Goal: Task Accomplishment & Management: Use online tool/utility

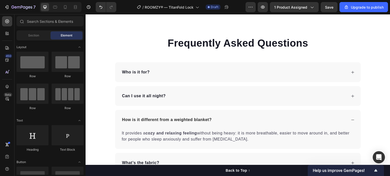
scroll to position [1310, 0]
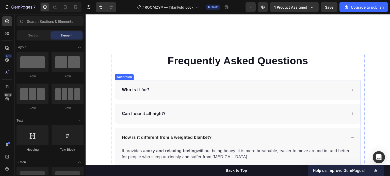
click at [138, 91] on strong "Who is it for?" at bounding box center [136, 90] width 28 height 4
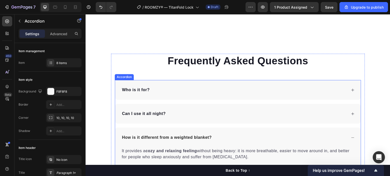
click at [138, 91] on strong "Who is it for?" at bounding box center [136, 90] width 28 height 4
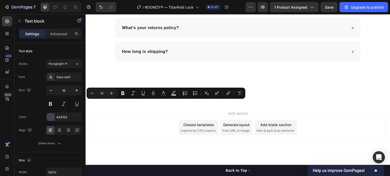
copy p "TitanFold"
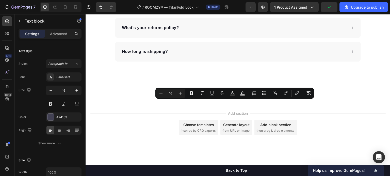
drag, startPoint x: 218, startPoint y: 109, endPoint x: 119, endPoint y: 103, distance: 99.4
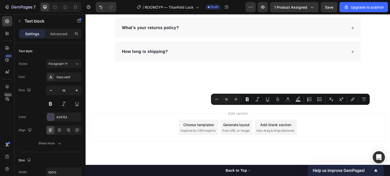
drag, startPoint x: 275, startPoint y: 110, endPoint x: 305, endPoint y: 110, distance: 30.2
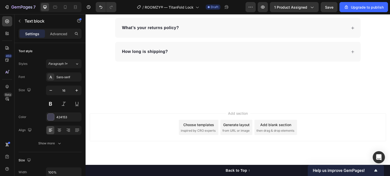
drag, startPoint x: 275, startPoint y: 110, endPoint x: 343, endPoint y: 110, distance: 67.2
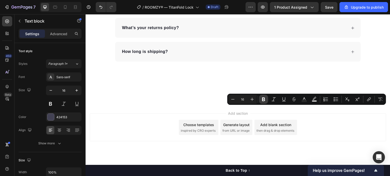
click at [266, 98] on button "Bold" at bounding box center [263, 99] width 9 height 9
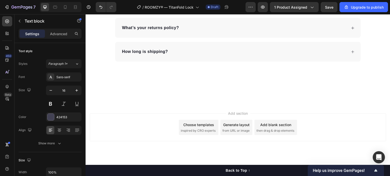
drag, startPoint x: 166, startPoint y: 115, endPoint x: 293, endPoint y: 117, distance: 127.4
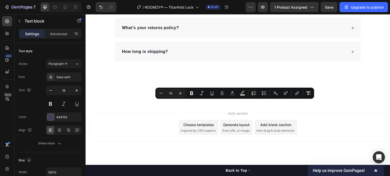
drag, startPoint x: 217, startPoint y: 110, endPoint x: 120, endPoint y: 105, distance: 97.8
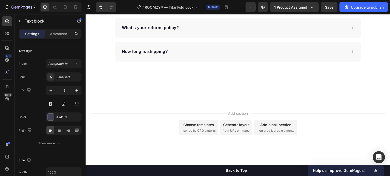
drag, startPoint x: 271, startPoint y: 132, endPoint x: 304, endPoint y: 142, distance: 34.7
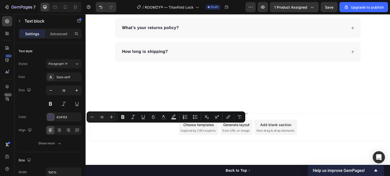
drag, startPoint x: 138, startPoint y: 128, endPoint x: 149, endPoint y: 127, distance: 11.2
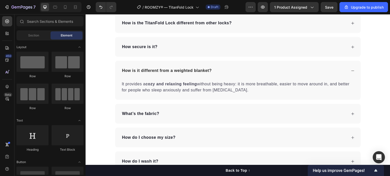
scroll to position [1382, 0]
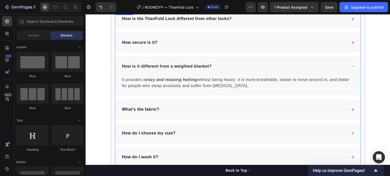
click at [147, 112] on p "What’s the fabric?" at bounding box center [140, 110] width 37 height 6
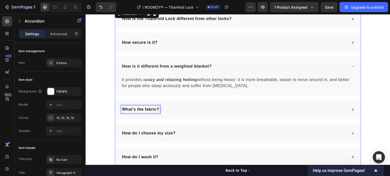
click at [147, 112] on p "What’s the fabric?" at bounding box center [140, 110] width 37 height 6
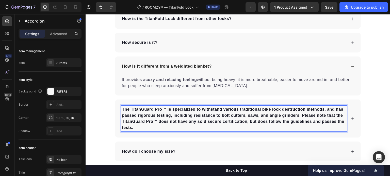
click at [192, 116] on strong "The TitanGuard Pro™ is specialized to withstand various traditional bike lock d…" at bounding box center [233, 118] width 222 height 23
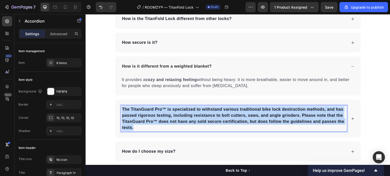
click at [192, 116] on strong "The TitanGuard Pro™ is specialized to withstand various traditional bike lock d…" at bounding box center [233, 118] width 222 height 23
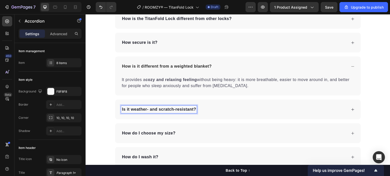
click at [205, 111] on div "Is it weather- and scratch-resistant?" at bounding box center [234, 110] width 226 height 8
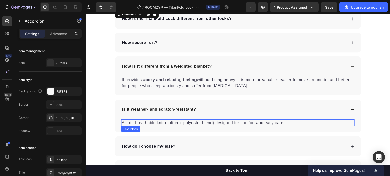
click at [182, 123] on p "A soft, breathable knit (cotton + polyester blend) designed for comfort and eas…" at bounding box center [238, 123] width 232 height 6
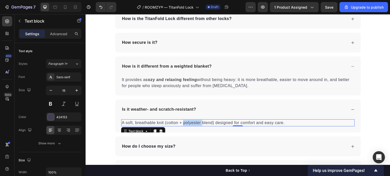
click at [182, 123] on p "A soft, breathable knit (cotton + polyester blend) designed for comfort and eas…" at bounding box center [238, 123] width 232 height 6
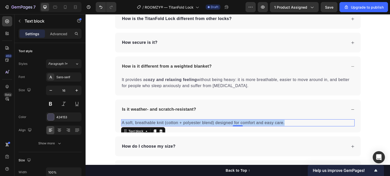
click at [182, 123] on p "A soft, breathable knit (cotton + polyester blend) designed for comfort and eas…" at bounding box center [238, 123] width 232 height 6
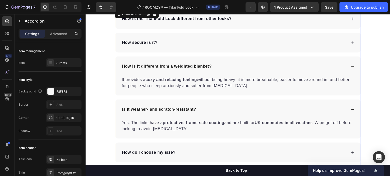
click at [327, 107] on div "Is it weather- and scratch-resistant?" at bounding box center [234, 110] width 226 height 8
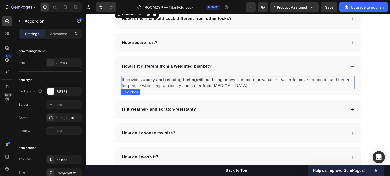
click at [201, 85] on p "It provides a cozy and relaxing feeling without being heavy: it is more breatha…" at bounding box center [238, 83] width 232 height 12
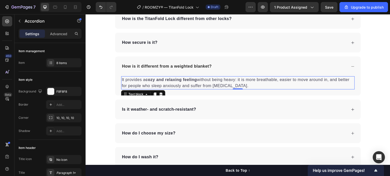
click at [201, 85] on p "It provides a cozy and relaxing feeling without being heavy: it is more breatha…" at bounding box center [238, 83] width 232 height 12
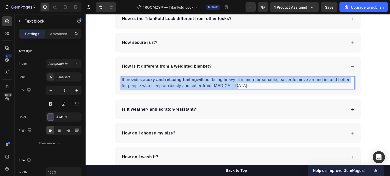
click at [201, 85] on p "It provides a cozy and relaxing feeling without being heavy: it is more breatha…" at bounding box center [238, 83] width 232 height 12
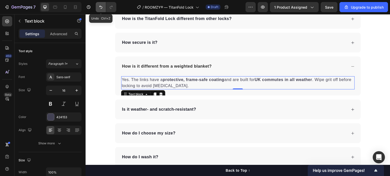
click at [98, 6] on icon "Undo/Redo" at bounding box center [100, 7] width 5 height 5
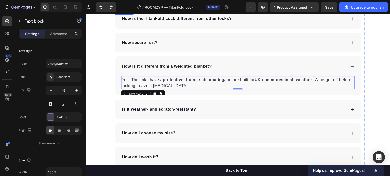
click at [206, 111] on div "Is it weather- and scratch-resistant?" at bounding box center [234, 110] width 226 height 8
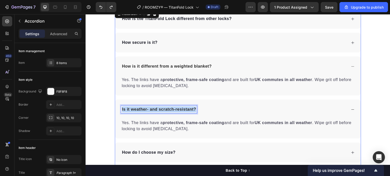
click at [190, 107] on p "Is it weather- and scratch-resistant?" at bounding box center [159, 110] width 74 height 6
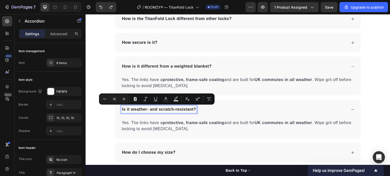
click at [167, 65] on strong "How is it different from a weighted blanket?" at bounding box center [167, 66] width 90 height 4
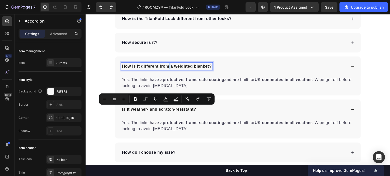
click at [167, 65] on strong "How is it different from a weighted blanket?" at bounding box center [167, 66] width 90 height 4
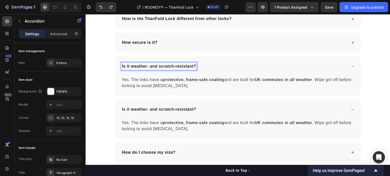
click at [182, 126] on p "Yes. The links have a protective, frame-safe coating and are built for UK commu…" at bounding box center [238, 126] width 232 height 12
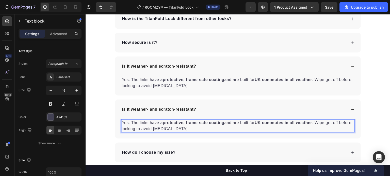
click at [177, 126] on p "Yes. The links have a protective, frame-safe coating and are built for UK commu…" at bounding box center [238, 126] width 232 height 12
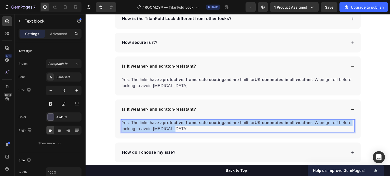
click at [177, 126] on p "Yes. The links have a protective, frame-safe coating and are built for UK commu…" at bounding box center [238, 126] width 232 height 12
copy p "Yes. The links have a protective, frame-safe coating and are built for UK commu…"
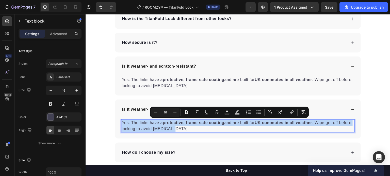
copy p "Yes. The links have a protective, frame-safe coating and are built for UK commu…"
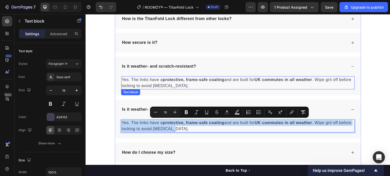
click at [167, 80] on strong "protective, frame-safe coating" at bounding box center [194, 80] width 62 height 4
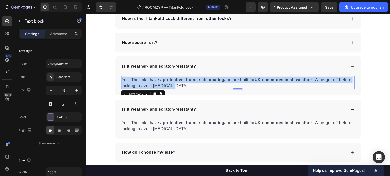
click at [167, 80] on strong "protective, frame-safe coating" at bounding box center [194, 80] width 62 height 4
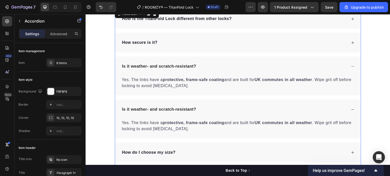
click at [217, 104] on div "Is it weather- and scratch-resistant?" at bounding box center [238, 110] width 246 height 20
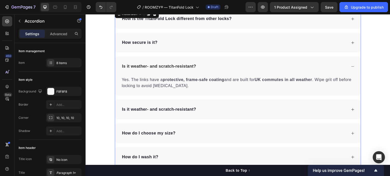
click at [217, 104] on div "Is it weather- and scratch-resistant?" at bounding box center [238, 110] width 246 height 20
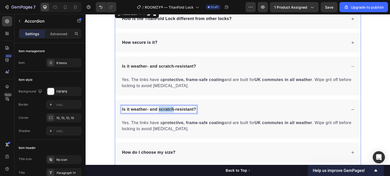
click at [158, 108] on p "Is it weather- and scratch-resistant?" at bounding box center [159, 110] width 74 height 6
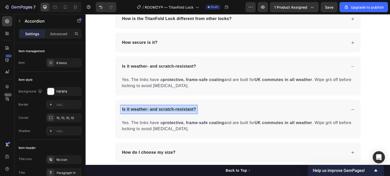
click at [158, 108] on p "Is it weather- and scratch-resistant?" at bounding box center [159, 110] width 74 height 6
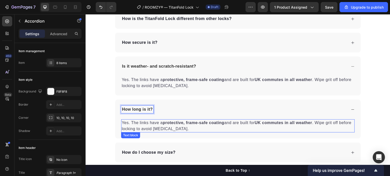
click at [145, 123] on p "Yes. The links have a protective, frame-safe coating and are built for UK commu…" at bounding box center [238, 126] width 232 height 12
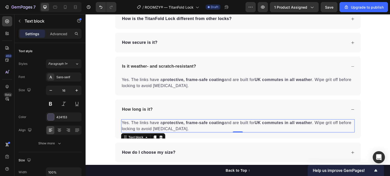
click at [145, 123] on p "Yes. The links have a protective, frame-safe coating and are built for UK commu…" at bounding box center [238, 126] width 232 height 12
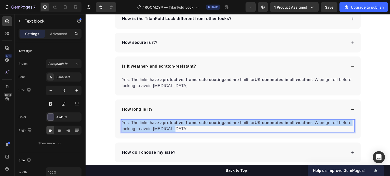
click at [145, 123] on p "Yes. The links have a protective, frame-safe coating and are built for UK commu…" at bounding box center [238, 126] width 232 height 12
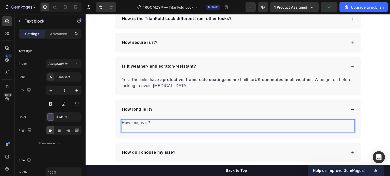
click at [141, 122] on p "How long is it?" at bounding box center [238, 123] width 232 height 6
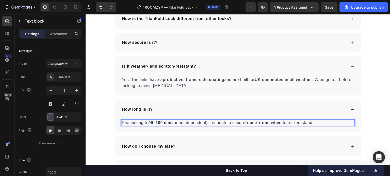
click at [151, 122] on strong "90–100 cm" at bounding box center [159, 123] width 22 height 4
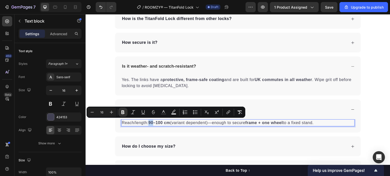
click at [151, 122] on strong "90–100 cm" at bounding box center [159, 123] width 22 height 4
click at [148, 123] on strong "90–100 cm" at bounding box center [159, 123] width 22 height 4
drag, startPoint x: 148, startPoint y: 123, endPoint x: 161, endPoint y: 124, distance: 12.7
click at [161, 124] on strong "90–100 cm" at bounding box center [159, 123] width 22 height 4
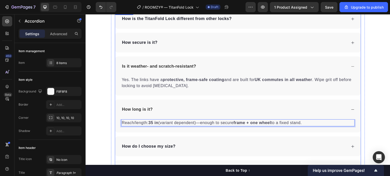
click at [183, 133] on div "How is the TitanFold Lock different from other locks? How secure is it? Is it w…" at bounding box center [238, 118] width 246 height 219
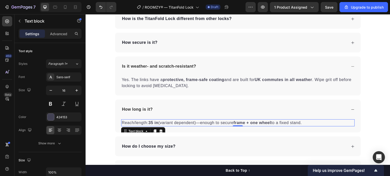
click at [158, 123] on p "Reach/length: 35 in (variant dependent)—enough to secure frame + one wheel to a…" at bounding box center [238, 123] width 232 height 6
click at [157, 122] on p "Reach/length: 35 in (variant dependent)—enough to secure frame + one wheel to a…" at bounding box center [238, 123] width 232 height 6
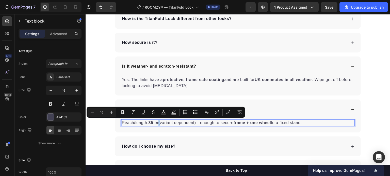
click at [157, 122] on p "Reach/length: 35 in (variant dependent)—enough to secure frame + one wheel to a…" at bounding box center [238, 123] width 232 height 6
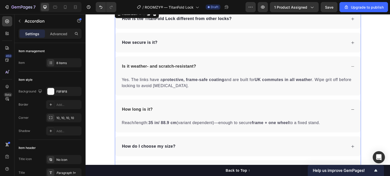
click at [340, 109] on div "How long is it?" at bounding box center [234, 110] width 226 height 8
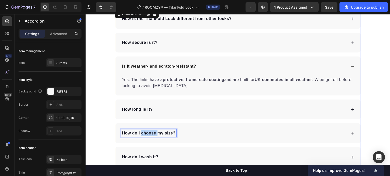
click at [144, 132] on strong "How do I choose my size?" at bounding box center [149, 133] width 54 height 4
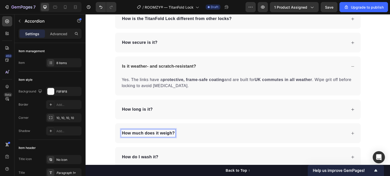
click at [182, 134] on div "How much does it weigh?" at bounding box center [234, 134] width 226 height 8
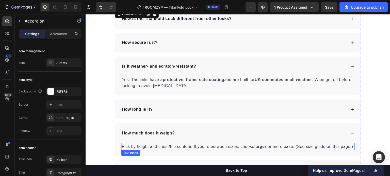
click at [186, 145] on p "Pick by height and chest/hip contour. If you’re between sizes, choose larger fo…" at bounding box center [238, 147] width 232 height 6
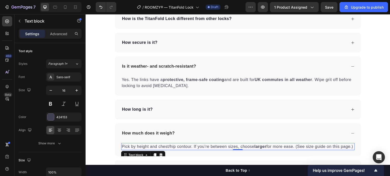
click at [186, 145] on p "Pick by height and chest/hip contour. If you’re between sizes, choose larger fo…" at bounding box center [238, 147] width 232 height 6
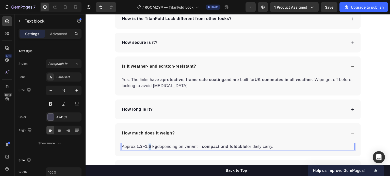
drag, startPoint x: 141, startPoint y: 147, endPoint x: 149, endPoint y: 148, distance: 8.0
click at [149, 148] on strong "1.3–1.6 kg" at bounding box center [147, 147] width 21 height 4
click at [142, 146] on p "Approx. 12 lB / 0.5 kg depending on variant— compact and foldable for daily car…" at bounding box center [238, 147] width 232 height 6
click at [148, 146] on strong "/ 0.5 kg" at bounding box center [155, 147] width 15 height 4
drag, startPoint x: 145, startPoint y: 146, endPoint x: 136, endPoint y: 146, distance: 8.4
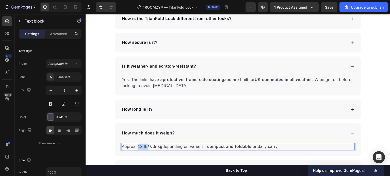
click at [136, 146] on p "Approx. 12 lB / 0.5 kg depending on variant— compact and foldable for daily car…" at bounding box center [238, 147] width 232 height 6
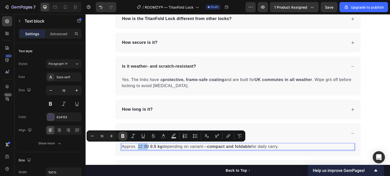
click at [125, 135] on icon "Editor contextual toolbar" at bounding box center [122, 136] width 5 height 5
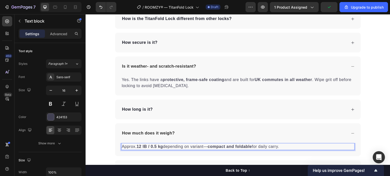
click at [140, 147] on strong "12 lB" at bounding box center [142, 147] width 10 height 4
click at [143, 146] on strong "11 lB" at bounding box center [142, 147] width 10 height 4
click at [145, 146] on strong "11 lB" at bounding box center [142, 147] width 10 height 4
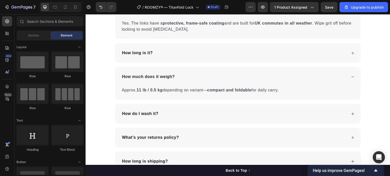
scroll to position [1413, 0]
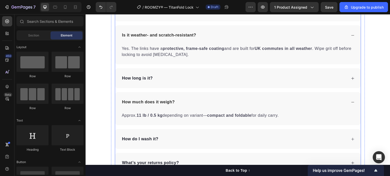
click at [349, 105] on div "How much does it weigh?" at bounding box center [238, 102] width 246 height 20
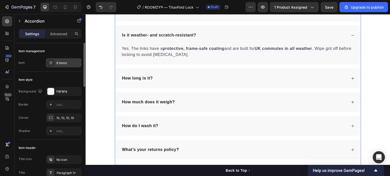
click at [69, 64] on div "8 items" at bounding box center [68, 63] width 24 height 5
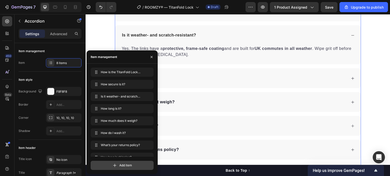
drag, startPoint x: 121, startPoint y: 158, endPoint x: 124, endPoint y: 163, distance: 6.4
click at [124, 163] on div "Add item" at bounding box center [122, 163] width 63 height 13
click at [124, 163] on span "Add item" at bounding box center [125, 165] width 13 height 5
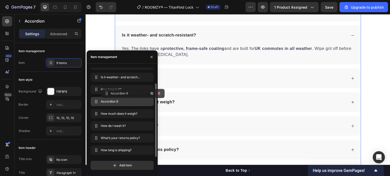
drag, startPoint x: 96, startPoint y: 151, endPoint x: 107, endPoint y: 94, distance: 58.4
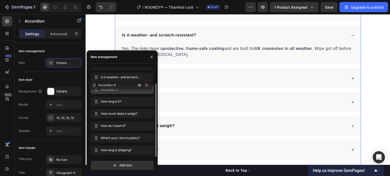
scroll to position [0, 0]
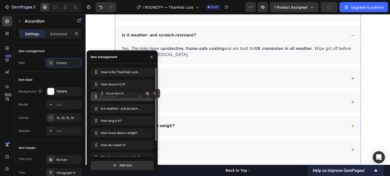
drag, startPoint x: 98, startPoint y: 89, endPoint x: 105, endPoint y: 93, distance: 7.7
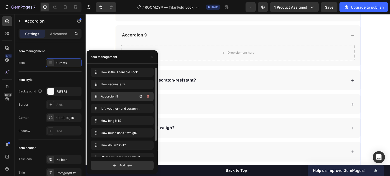
click at [111, 96] on span "Accordion 9" at bounding box center [115, 96] width 29 height 5
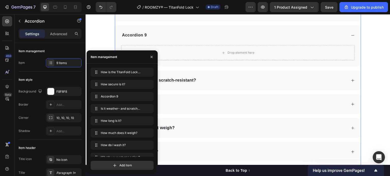
click at [137, 34] on div "Accordion 9" at bounding box center [134, 35] width 26 height 8
click at [137, 34] on p "Accordion 9" at bounding box center [134, 35] width 25 height 6
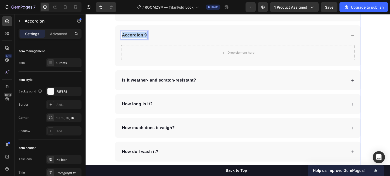
click at [137, 34] on p "Accordion 9" at bounding box center [134, 35] width 25 height 6
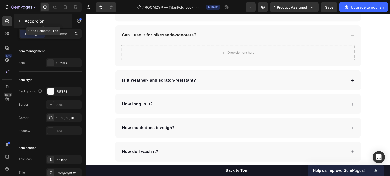
click at [26, 18] on p "Accordion" at bounding box center [46, 21] width 43 height 6
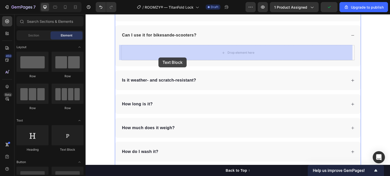
drag, startPoint x: 171, startPoint y: 134, endPoint x: 159, endPoint y: 58, distance: 77.0
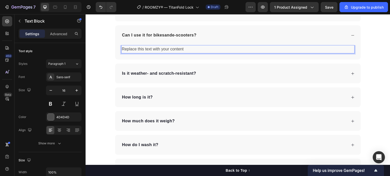
click at [173, 50] on div "Replace this text with your content" at bounding box center [237, 49] width 233 height 8
click at [173, 50] on p "Replace this text with your content" at bounding box center [238, 49] width 232 height 7
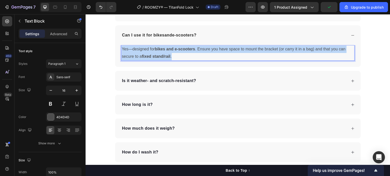
drag, startPoint x: 173, startPoint y: 59, endPoint x: 119, endPoint y: 49, distance: 54.6
click at [121, 49] on div "Yes—designed for bikes and e-scooters . Ensure you have space to mount the brac…" at bounding box center [237, 53] width 233 height 16
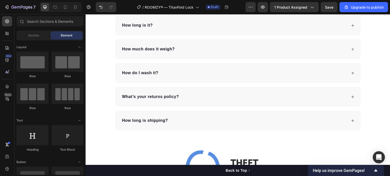
scroll to position [1471, 0]
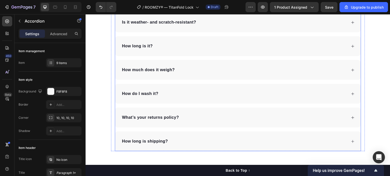
click at [173, 140] on div "How long is shipping?" at bounding box center [234, 142] width 226 height 8
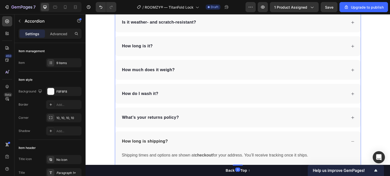
click at [173, 140] on div "How long is shipping?" at bounding box center [234, 142] width 226 height 8
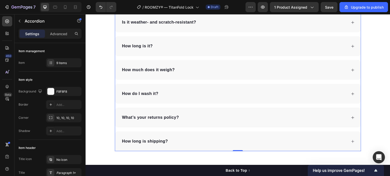
click at [181, 118] on div "What’s your returns policy?" at bounding box center [234, 118] width 226 height 8
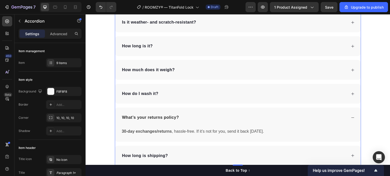
click at [181, 118] on div "What’s your returns policy?" at bounding box center [234, 118] width 226 height 8
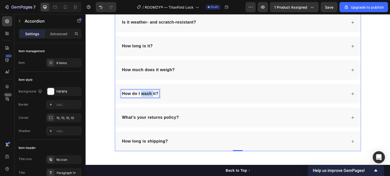
click at [148, 92] on strong "How do I wash it?" at bounding box center [140, 94] width 37 height 4
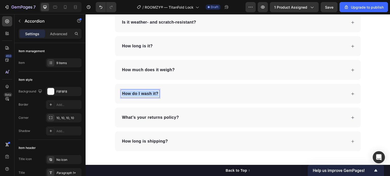
click at [148, 92] on strong "How do I wash it?" at bounding box center [140, 94] width 37 height 4
click at [163, 90] on div "How do I use it?" at bounding box center [234, 94] width 226 height 8
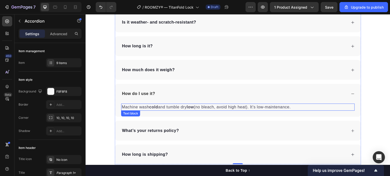
click at [179, 106] on p "Machine wash cold and tumble dry low (no bleach, avoid high heat). It’s low-mai…" at bounding box center [238, 107] width 232 height 6
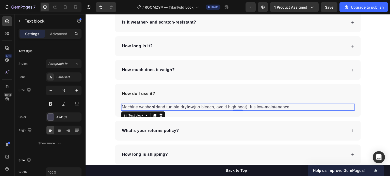
click at [179, 106] on p "Machine wash cold and tumble dry low (no bleach, avoid high heat). It’s low-mai…" at bounding box center [238, 107] width 232 height 6
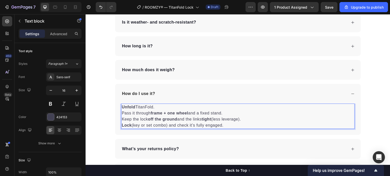
click at [123, 107] on strong "Unfold" at bounding box center [129, 107] width 14 height 4
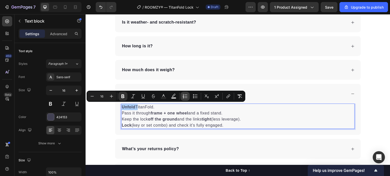
click at [184, 95] on icon "Editor contextual toolbar" at bounding box center [184, 96] width 5 height 5
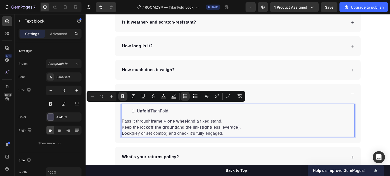
click at [122, 121] on p "Pass it through frame + one wheel and a fixed stand." at bounding box center [238, 121] width 232 height 6
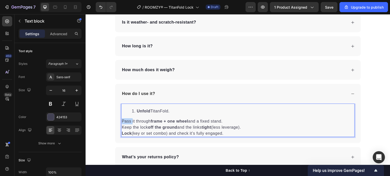
click at [122, 121] on p "Pass it through frame + one wheel and a fixed stand." at bounding box center [238, 121] width 232 height 6
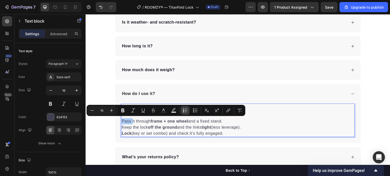
click at [186, 108] on icon "Editor contextual toolbar" at bounding box center [184, 110] width 5 height 5
click at [122, 128] on p "Keep the lock off the ground and the links tight (less leverage)." at bounding box center [238, 128] width 232 height 6
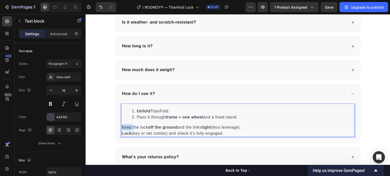
click at [122, 128] on p "Keep the lock off the ground and the links tight (less leverage)." at bounding box center [238, 128] width 232 height 6
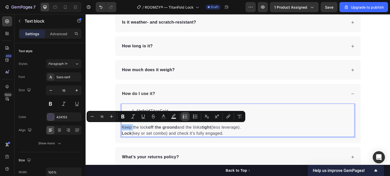
click at [184, 118] on icon "Editor contextual toolbar" at bounding box center [184, 116] width 5 height 5
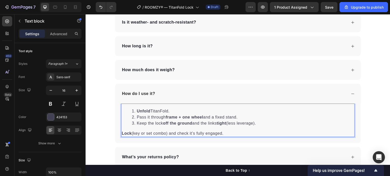
click at [123, 132] on strong "Lock" at bounding box center [127, 133] width 10 height 4
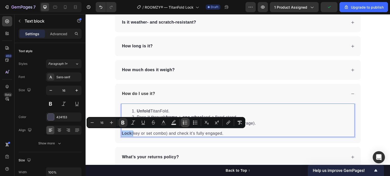
click at [183, 121] on icon "Editor contextual toolbar" at bounding box center [183, 121] width 1 height 1
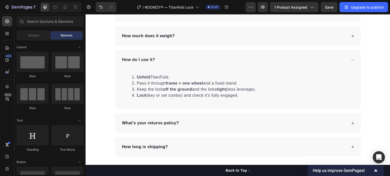
scroll to position [1508, 0]
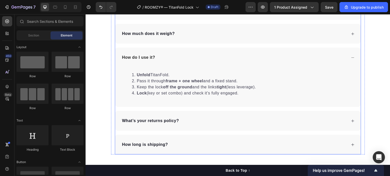
click at [351, 57] on icon at bounding box center [353, 58] width 4 height 4
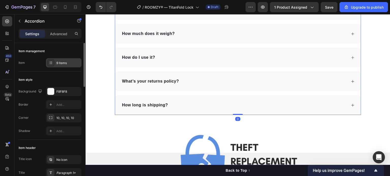
click at [62, 63] on div "9 items" at bounding box center [68, 63] width 24 height 5
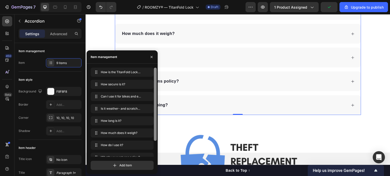
scroll to position [19, 0]
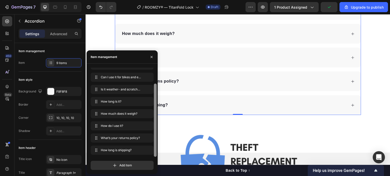
click at [156, 142] on div at bounding box center [155, 112] width 4 height 89
drag, startPoint x: 156, startPoint y: 142, endPoint x: 156, endPoint y: 146, distance: 4.3
click at [156, 146] on div at bounding box center [155, 120] width 3 height 73
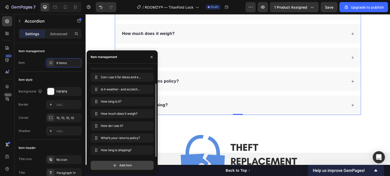
click at [133, 164] on div "Add item" at bounding box center [122, 165] width 63 height 9
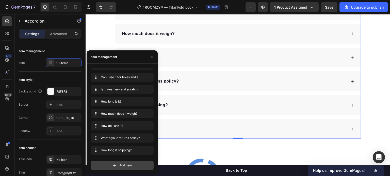
scroll to position [31, 0]
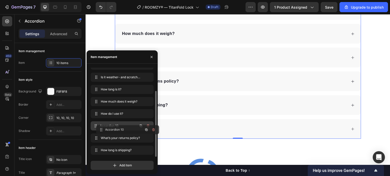
drag, startPoint x: 101, startPoint y: 151, endPoint x: 106, endPoint y: 131, distance: 21.1
click at [115, 125] on span "Accordion 10" at bounding box center [119, 126] width 38 height 5
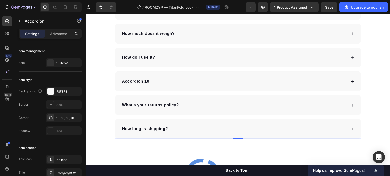
click at [171, 75] on div "Accordion 10" at bounding box center [238, 82] width 246 height 20
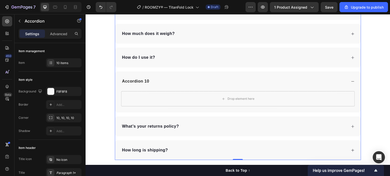
click at [144, 79] on div "Accordion 10" at bounding box center [135, 82] width 29 height 8
click at [144, 79] on p "Accordion 10" at bounding box center [135, 81] width 27 height 6
click at [21, 21] on icon "button" at bounding box center [20, 21] width 4 height 4
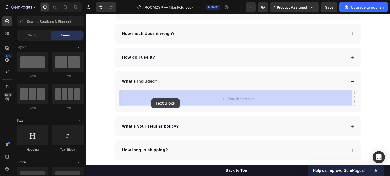
drag, startPoint x: 147, startPoint y: 152, endPoint x: 151, endPoint y: 98, distance: 53.7
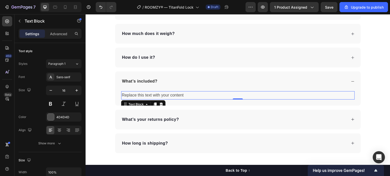
click at [179, 95] on div "Replace this text with your content" at bounding box center [237, 95] width 233 height 8
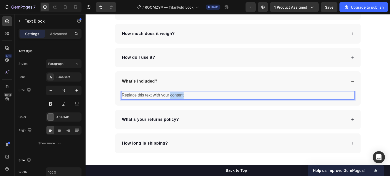
click at [179, 95] on p "Replace this text with your content" at bounding box center [238, 95] width 232 height 7
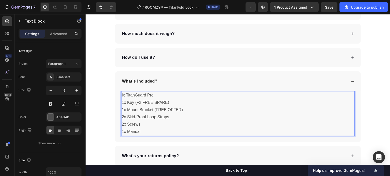
click at [122, 96] on p "Ix TitanGuard Pro 1x Key (+2 FREE SPARE) 1x Mount Bracket (FREE OFFER) 2x Skid-…" at bounding box center [238, 114] width 232 height 44
click at [141, 95] on p "1x TitanGuard Pro 1x Key (+2 FREE SPARE) 1x Mount Bracket (FREE OFFER) 2x Skid-…" at bounding box center [238, 114] width 232 height 44
click at [145, 95] on p "1x TitanFold Pro 1x Key (+2 FREE SPARE) 1x Mount Bracket (FREE OFFER) 2x Skid-P…" at bounding box center [238, 114] width 232 height 44
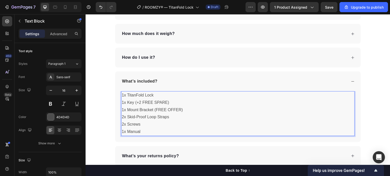
click at [149, 115] on p "1x TitanFold Lock 1x Key (+2 FREE SPARE) 1x Mount Bracket (FREE OFFER) 2x Skid-…" at bounding box center [238, 114] width 232 height 44
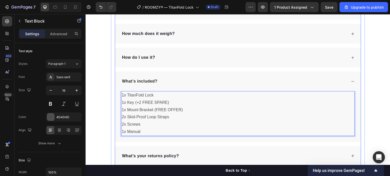
click at [351, 80] on icon at bounding box center [353, 82] width 4 height 4
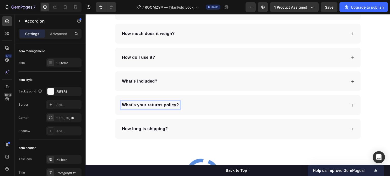
click at [176, 103] on strong "What’s your returns policy?" at bounding box center [150, 105] width 57 height 4
click at [181, 104] on div "What’s your returns policy?" at bounding box center [234, 105] width 226 height 8
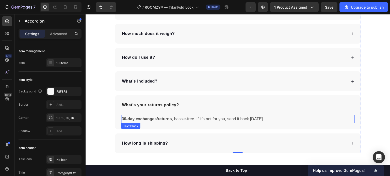
click at [198, 119] on p "30-day exchanges/returns , hassle-free. If it’s not for you, send it back [DATE…" at bounding box center [238, 119] width 232 height 7
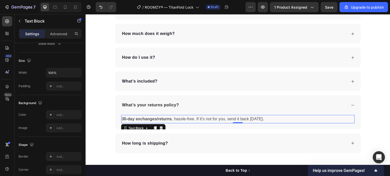
scroll to position [0, 0]
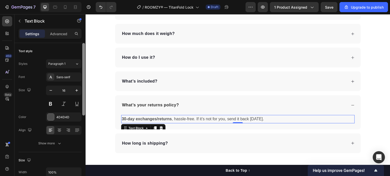
drag, startPoint x: 84, startPoint y: 80, endPoint x: 83, endPoint y: 52, distance: 28.4
click at [83, 52] on div at bounding box center [83, 79] width 3 height 73
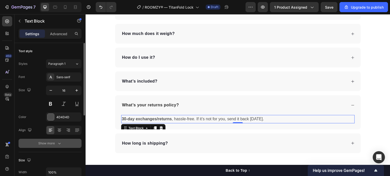
click at [52, 144] on div "Show more" at bounding box center [50, 143] width 24 height 5
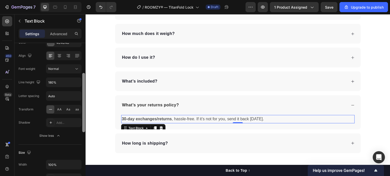
scroll to position [93, 0]
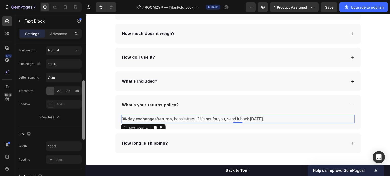
drag, startPoint x: 84, startPoint y: 108, endPoint x: 81, endPoint y: 154, distance: 46.0
click at [81, 154] on div "Text style Styles Paragraph 1 Font Sans-serif Size 16 Color 4D4D4D Align Font w…" at bounding box center [49, 117] width 71 height 148
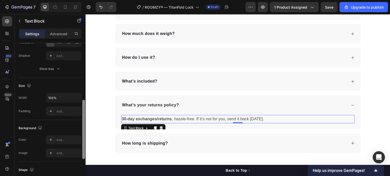
scroll to position [152, 0]
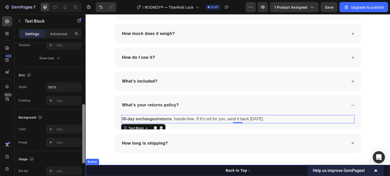
drag, startPoint x: 170, startPoint y: 152, endPoint x: 86, endPoint y: 171, distance: 86.4
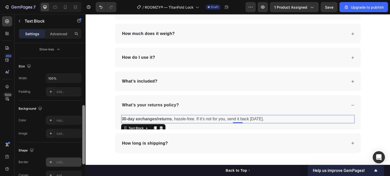
scroll to position [157, 0]
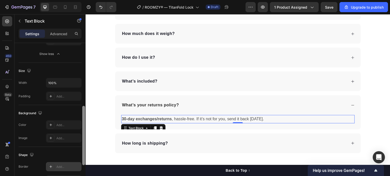
click at [50, 163] on div at bounding box center [50, 166] width 7 height 7
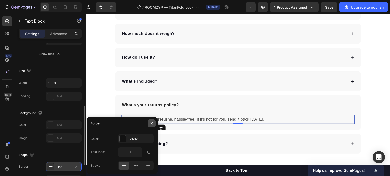
click at [149, 126] on button "button" at bounding box center [151, 124] width 8 height 8
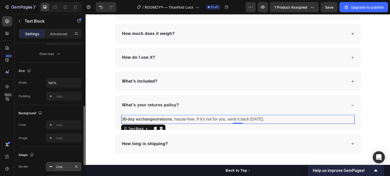
click at [67, 108] on div "Background The changes might be hidden by the video. Color Add... Image Add..." at bounding box center [50, 126] width 63 height 42
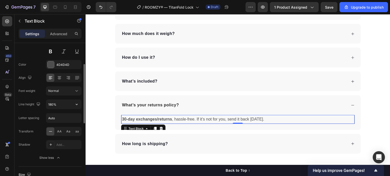
scroll to position [60, 0]
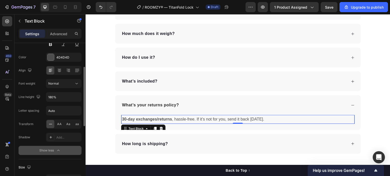
click at [55, 151] on div "Show less" at bounding box center [50, 150] width 22 height 5
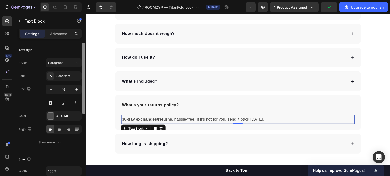
scroll to position [0, 0]
drag, startPoint x: 84, startPoint y: 117, endPoint x: 83, endPoint y: 63, distance: 54.0
click at [83, 63] on div at bounding box center [83, 79] width 3 height 73
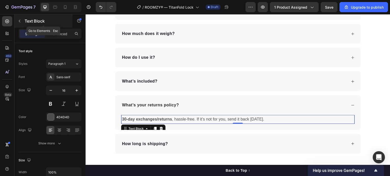
click at [23, 23] on button "button" at bounding box center [19, 21] width 8 height 8
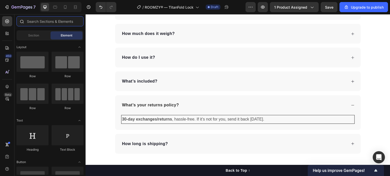
click at [51, 22] on input "text" at bounding box center [49, 21] width 67 height 10
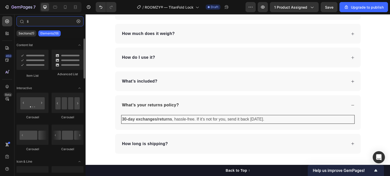
type input "l"
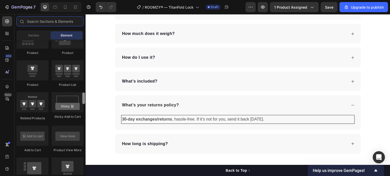
scroll to position [710, 0]
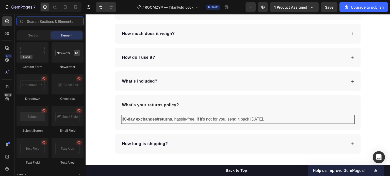
drag, startPoint x: 83, startPoint y: 45, endPoint x: 82, endPoint y: 156, distance: 110.6
click at [82, 37] on div at bounding box center [83, 31] width 3 height 12
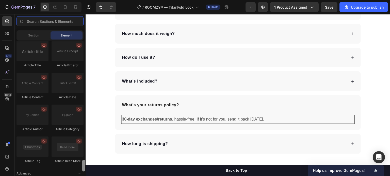
scroll to position [1403, 0]
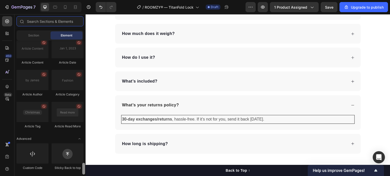
drag, startPoint x: 83, startPoint y: 156, endPoint x: 85, endPoint y: 170, distance: 14.6
click at [85, 170] on div at bounding box center [84, 108] width 4 height 134
click at [84, 170] on div at bounding box center [83, 169] width 3 height 12
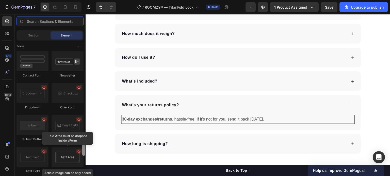
scroll to position [1185, 0]
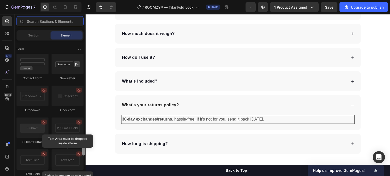
drag, startPoint x: 84, startPoint y: 170, endPoint x: 81, endPoint y: 151, distance: 19.2
click at [82, 151] on div at bounding box center [84, 108] width 4 height 134
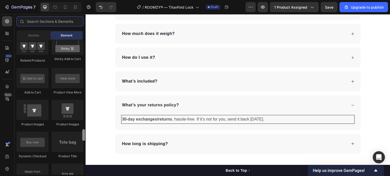
scroll to position [719, 0]
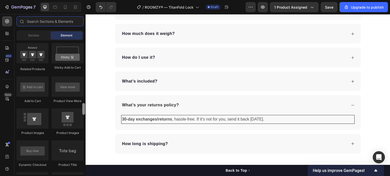
drag, startPoint x: 84, startPoint y: 151, endPoint x: 83, endPoint y: 110, distance: 40.9
click at [83, 110] on div at bounding box center [83, 109] width 3 height 12
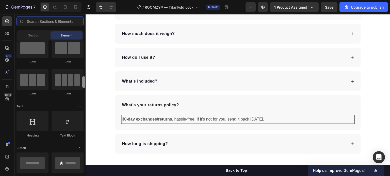
scroll to position [0, 0]
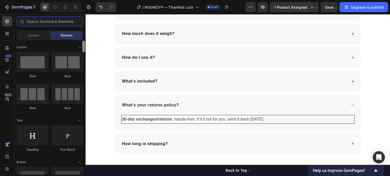
drag, startPoint x: 83, startPoint y: 110, endPoint x: 83, endPoint y: 31, distance: 79.2
click at [83, 31] on div "Sections(30) Elements(84) Section Element Hero Section Product Detail Brands Tr…" at bounding box center [49, 95] width 71 height 159
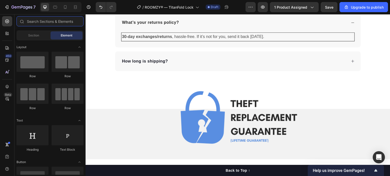
scroll to position [1645, 0]
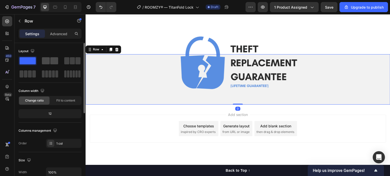
click at [46, 57] on div at bounding box center [50, 60] width 18 height 9
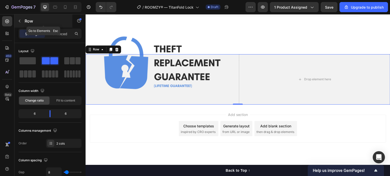
click at [19, 21] on icon "button" at bounding box center [20, 21] width 4 height 4
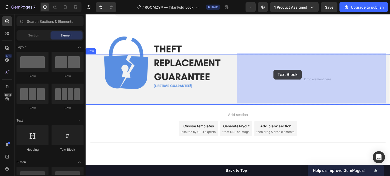
drag, startPoint x: 150, startPoint y: 151, endPoint x: 274, endPoint y: 70, distance: 147.7
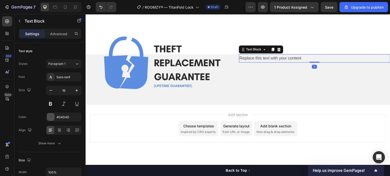
click at [273, 59] on div "Replace this text with your content" at bounding box center [314, 58] width 151 height 8
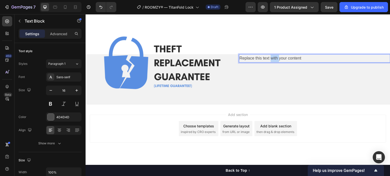
click at [273, 59] on p "Replace this text with your content" at bounding box center [314, 58] width 150 height 7
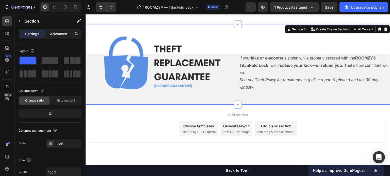
click at [65, 34] on p "Advanced" at bounding box center [58, 33] width 17 height 5
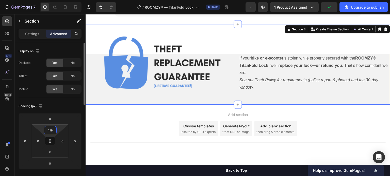
click at [53, 127] on input "119" at bounding box center [50, 131] width 10 height 8
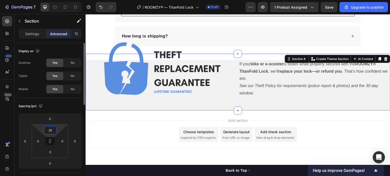
scroll to position [1621, 0]
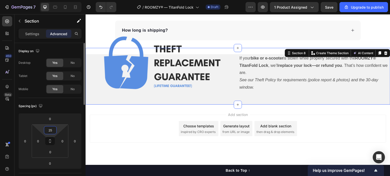
type input "2"
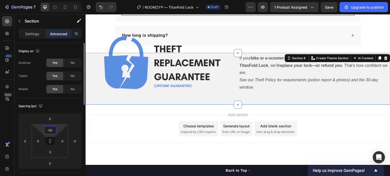
scroll to position [1628, 0]
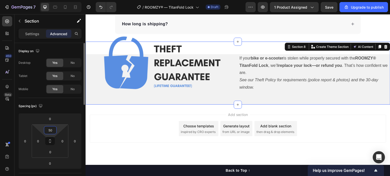
type input "5"
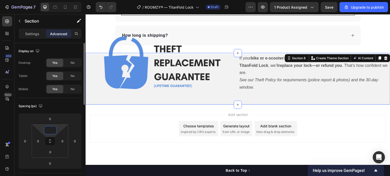
scroll to position [1615, 0]
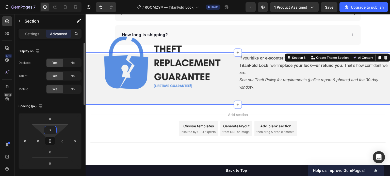
type input "70"
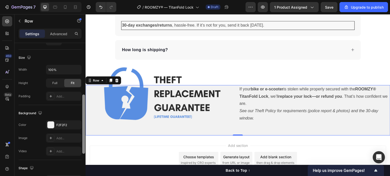
scroll to position [138, 0]
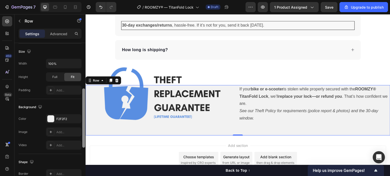
drag, startPoint x: 84, startPoint y: 68, endPoint x: 85, endPoint y: 124, distance: 55.8
click at [85, 124] on div at bounding box center [84, 110] width 4 height 148
click at [65, 121] on div "F2F2F2" at bounding box center [64, 118] width 36 height 9
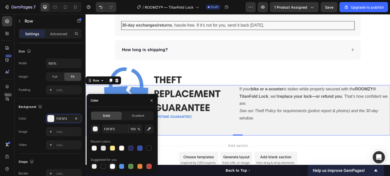
click at [111, 167] on div at bounding box center [112, 166] width 5 height 5
type input "FFFFFF"
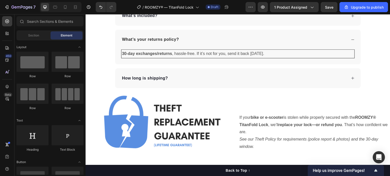
scroll to position [1576, 0]
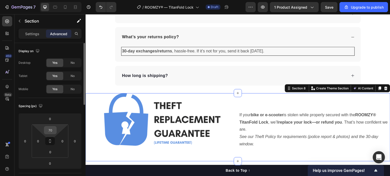
click at [54, 128] on input "70" at bounding box center [50, 131] width 10 height 8
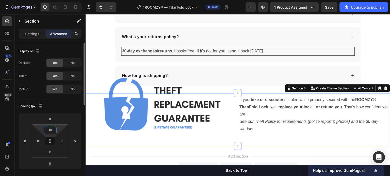
type input "100"
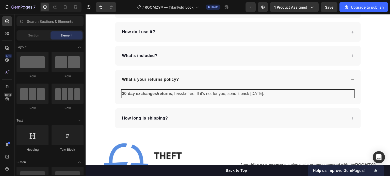
scroll to position [1533, 0]
drag, startPoint x: 390, startPoint y: 158, endPoint x: 469, endPoint y: 169, distance: 80.2
click at [173, 92] on p "30-day exchanges/returns , hassle-free. If it’s not for you, send it back [DATE…" at bounding box center [238, 93] width 232 height 7
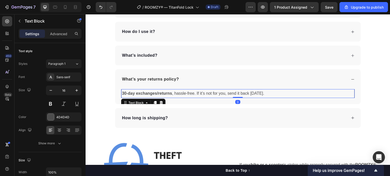
click at [173, 92] on p "30-day exchanges/returns , hassle-free. If it’s not for you, send it back [DATE…" at bounding box center [238, 93] width 232 height 7
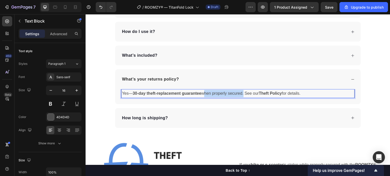
drag, startPoint x: 201, startPoint y: 93, endPoint x: 240, endPoint y: 94, distance: 39.3
click at [240, 94] on p "Yes— 30-day theft-replacement guarantee when properly secured. See our Theft Po…" at bounding box center [238, 93] width 232 height 7
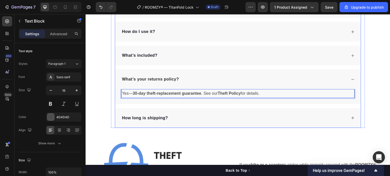
click at [256, 99] on div "Yes— 30-day theft-replacement guarantee . See our Theft Policy for details. Tex…" at bounding box center [238, 96] width 246 height 15
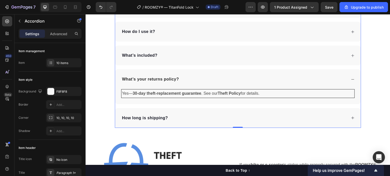
click at [348, 79] on div "What’s your returns policy?" at bounding box center [238, 80] width 246 height 20
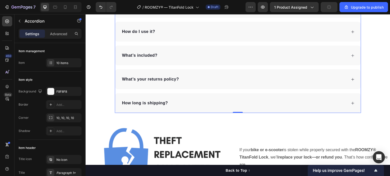
click at [352, 104] on div "How long is shipping?" at bounding box center [238, 103] width 246 height 20
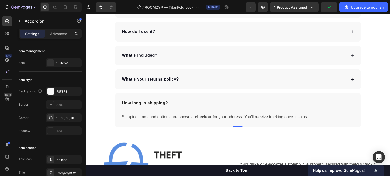
click at [332, 114] on p "Shipping times and options are shown at checkout for your address. You’ll recei…" at bounding box center [238, 117] width 232 height 7
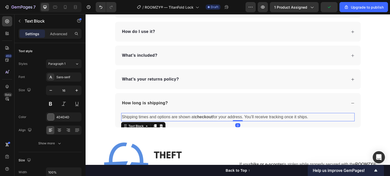
click at [306, 116] on p "Shipping times and options are shown at checkout for your address. You’ll recei…" at bounding box center [238, 117] width 232 height 7
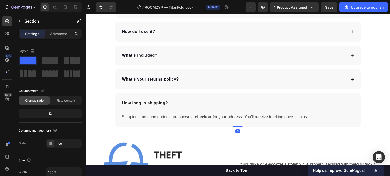
click at [351, 102] on icon at bounding box center [353, 103] width 4 height 4
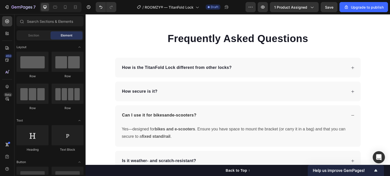
scroll to position [1401, 0]
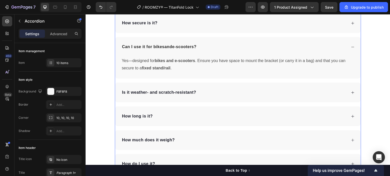
click at [344, 49] on div "Can I use it for bikes and e-scooters?" at bounding box center [238, 47] width 246 height 20
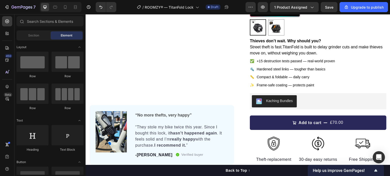
scroll to position [0, 0]
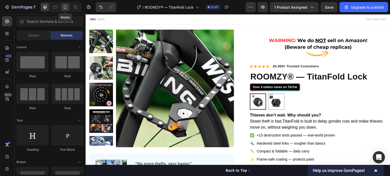
click at [68, 6] on div at bounding box center [65, 7] width 8 height 8
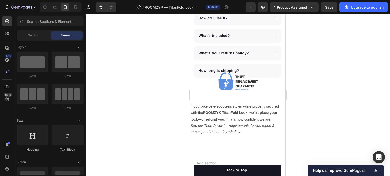
scroll to position [1583, 0]
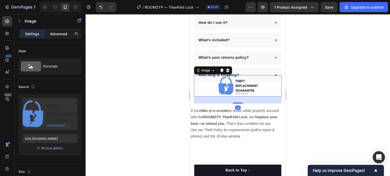
click at [58, 35] on p "Advanced" at bounding box center [58, 33] width 17 height 5
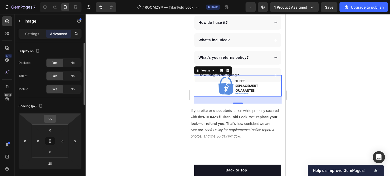
click at [52, 122] on input "-77" at bounding box center [50, 119] width 10 height 8
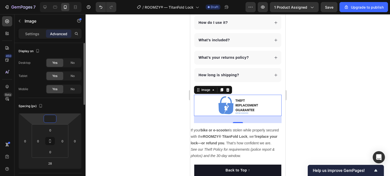
type input "0"
click at [76, 104] on div "Spacing (px)" at bounding box center [50, 106] width 63 height 8
click at [47, 160] on input "28" at bounding box center [50, 164] width 10 height 8
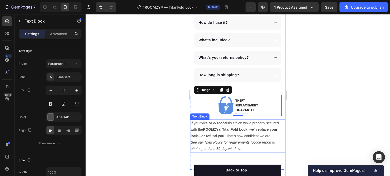
click at [268, 132] on p "If your bike or e-scooter is stolen while properly secured with the ROOMZY® Tit…" at bounding box center [238, 136] width 94 height 32
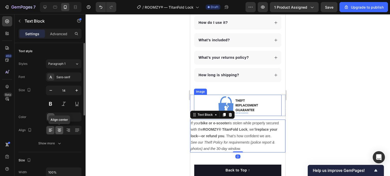
click at [61, 130] on icon at bounding box center [59, 130] width 5 height 5
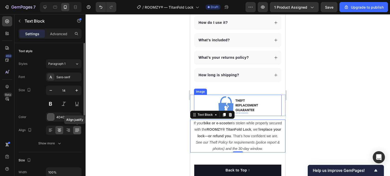
click at [78, 131] on icon at bounding box center [77, 130] width 5 height 5
click at [61, 131] on icon at bounding box center [59, 130] width 5 height 5
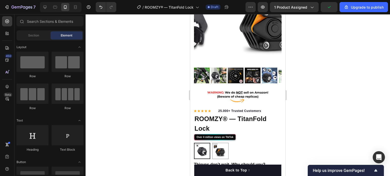
scroll to position [0, 0]
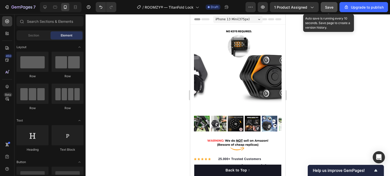
click at [329, 9] on span "Save" at bounding box center [329, 7] width 8 height 4
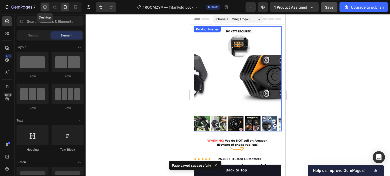
click at [46, 5] on icon at bounding box center [44, 7] width 5 height 5
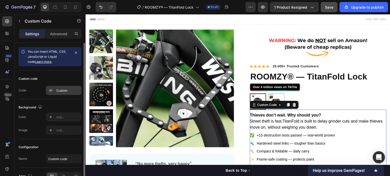
click at [60, 95] on div "Custom" at bounding box center [64, 90] width 36 height 9
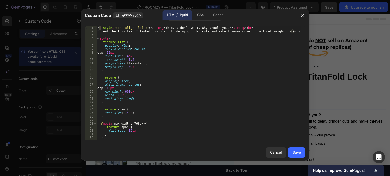
drag, startPoint x: 98, startPoint y: 27, endPoint x: 100, endPoint y: 29, distance: 3.2
click at [100, 29] on div "< p style = "text-align: left;" > < strong > Thieves don’t wait. Why should you…" at bounding box center [198, 87] width 204 height 122
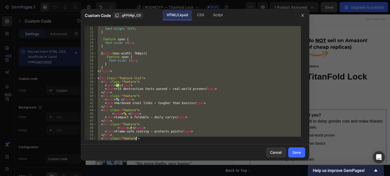
scroll to position [81, 0]
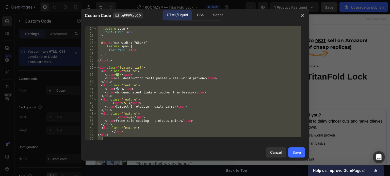
drag, startPoint x: 98, startPoint y: 28, endPoint x: 193, endPoint y: 141, distance: 147.3
click at [193, 141] on div "<p style="text-align: left;"><strong>Thieves don’t wait. Why should you?</stron…" at bounding box center [195, 83] width 228 height 123
type textarea "</div>"
paste textarea
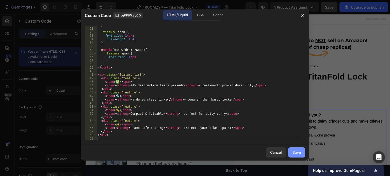
click at [299, 155] on div "Save" at bounding box center [296, 152] width 8 height 5
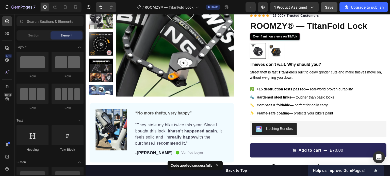
scroll to position [55, 0]
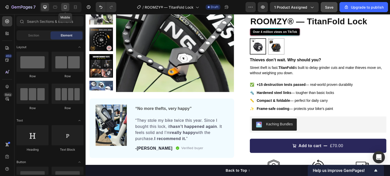
click at [68, 5] on div at bounding box center [65, 7] width 8 height 8
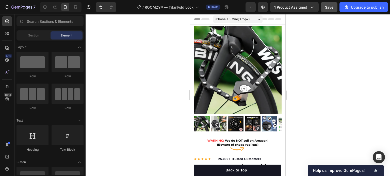
drag, startPoint x: 284, startPoint y: 30, endPoint x: 478, endPoint y: 26, distance: 194.1
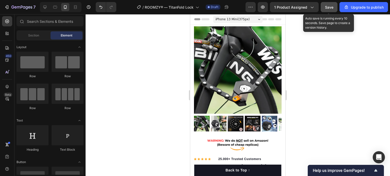
click at [334, 8] on button "Save" at bounding box center [328, 7] width 17 height 10
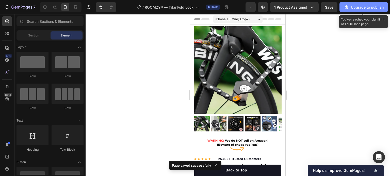
click at [371, 5] on div "Upgrade to publish" at bounding box center [364, 7] width 40 height 5
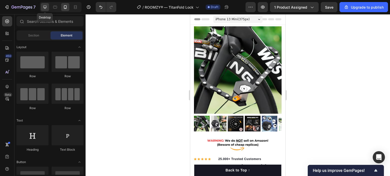
click at [44, 6] on icon at bounding box center [44, 7] width 3 height 3
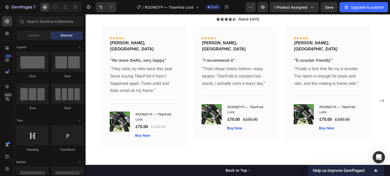
scroll to position [1019, 0]
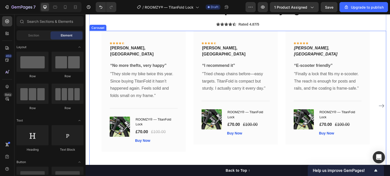
click at [379, 104] on icon "Carousel Next Arrow" at bounding box center [381, 106] width 5 height 4
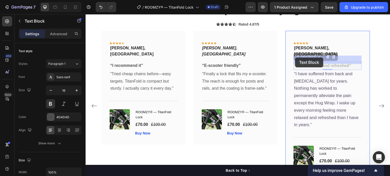
drag, startPoint x: 297, startPoint y: 60, endPoint x: 295, endPoint y: 57, distance: 3.1
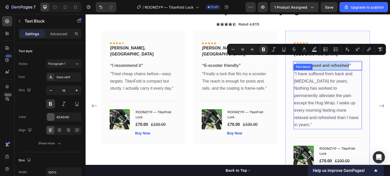
drag, startPoint x: 297, startPoint y: 60, endPoint x: 349, endPoint y: 62, distance: 51.6
click at [349, 62] on p "“ More relaxed and refreshed ”" at bounding box center [327, 65] width 67 height 7
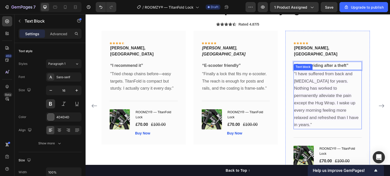
scroll to position [138, 0]
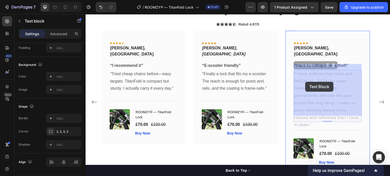
drag, startPoint x: 321, startPoint y: 113, endPoint x: 306, endPoint y: 82, distance: 34.2
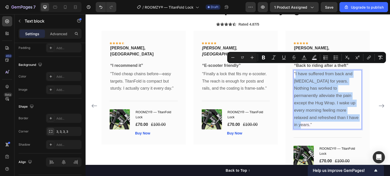
drag, startPoint x: 321, startPoint y: 111, endPoint x: 296, endPoint y: 69, distance: 49.7
type input "16"
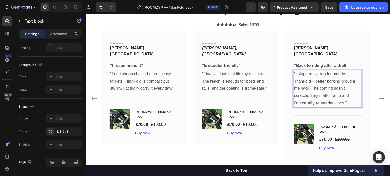
drag, startPoint x: 341, startPoint y: 97, endPoint x: 295, endPoint y: 69, distance: 53.5
click at [295, 71] on p "" I stopped cycling for months. TitanFold + better parking brought me back. The…" at bounding box center [327, 89] width 67 height 37
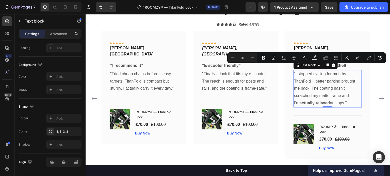
click at [307, 71] on p "" I stopped cycling for months. TitanFold + better parking brought me back. The…" at bounding box center [327, 89] width 67 height 37
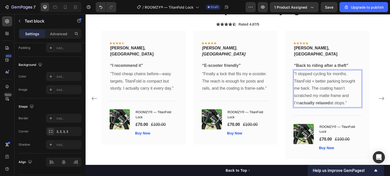
click at [317, 71] on p "" I stopped cycling for months. TitanFold + better parking brought me back. The…" at bounding box center [327, 89] width 67 height 37
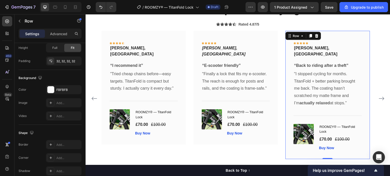
scroll to position [0, 0]
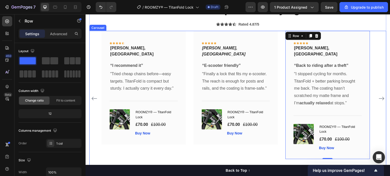
click at [378, 96] on icon "Carousel Next Arrow" at bounding box center [381, 99] width 6 height 6
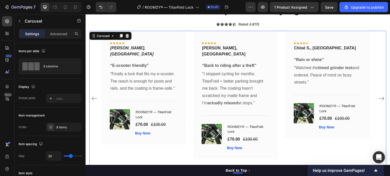
click at [378, 96] on icon "Carousel Next Arrow" at bounding box center [381, 99] width 6 height 6
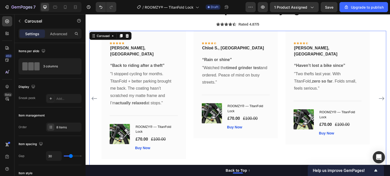
click at [378, 96] on icon "Carousel Next Arrow" at bounding box center [381, 99] width 6 height 6
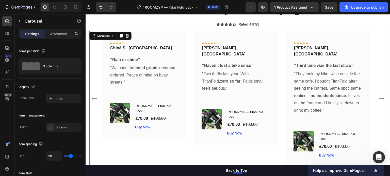
click at [378, 96] on icon "Carousel Next Arrow" at bounding box center [381, 99] width 6 height 6
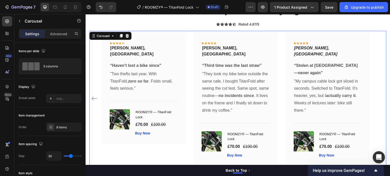
click at [376, 96] on div "Icon Icon Icon Icon Icon Row [PERSON_NAME], London Text block Row “No more thef…" at bounding box center [237, 99] width 297 height 136
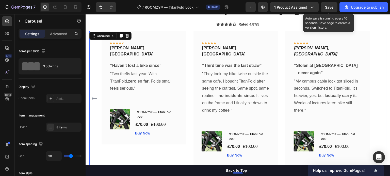
click at [331, 8] on span "Save" at bounding box center [329, 7] width 8 height 4
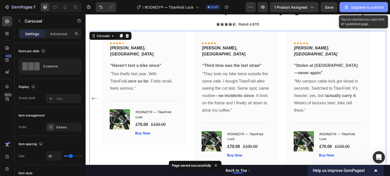
click at [356, 8] on div "Upgrade to publish" at bounding box center [364, 7] width 40 height 5
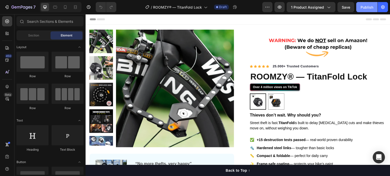
click at [369, 5] on div "Publish" at bounding box center [366, 7] width 13 height 5
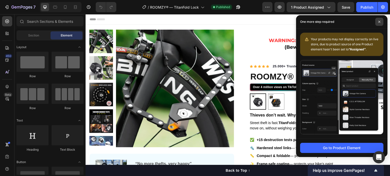
click at [379, 21] on icon at bounding box center [379, 22] width 3 height 3
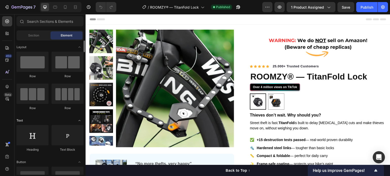
click at [54, 118] on div "Text" at bounding box center [49, 120] width 67 height 5
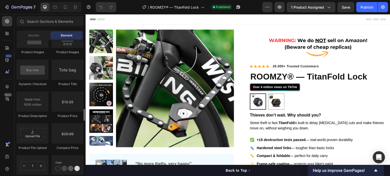
scroll to position [773, 0]
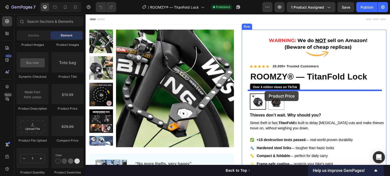
drag, startPoint x: 145, startPoint y: 114, endPoint x: 265, endPoint y: 91, distance: 121.5
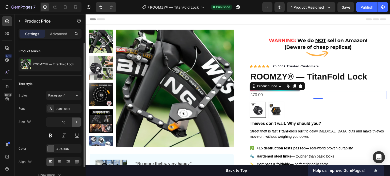
click at [75, 121] on icon "button" at bounding box center [76, 122] width 5 height 5
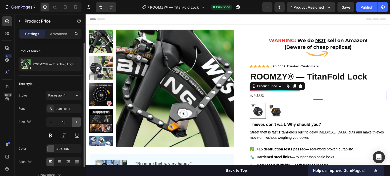
click at [75, 121] on icon "button" at bounding box center [76, 122] width 5 height 5
type input "19"
click at [50, 137] on button at bounding box center [50, 135] width 9 height 9
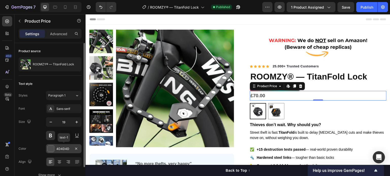
click at [51, 147] on div at bounding box center [50, 149] width 7 height 7
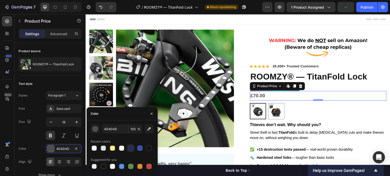
click at [128, 148] on div at bounding box center [130, 148] width 5 height 5
type input "2A275B"
click at [127, 139] on div "Recent colors" at bounding box center [122, 142] width 63 height 8
click at [130, 146] on div at bounding box center [130, 148] width 5 height 5
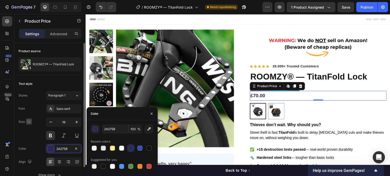
click at [29, 122] on icon "button" at bounding box center [28, 121] width 3 height 3
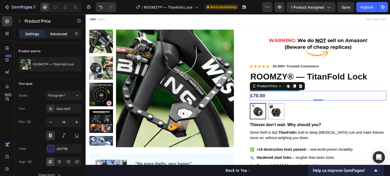
click at [59, 33] on p "Advanced" at bounding box center [58, 33] width 17 height 5
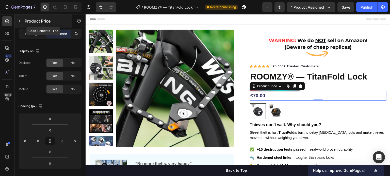
click at [19, 22] on icon "button" at bounding box center [20, 21] width 4 height 4
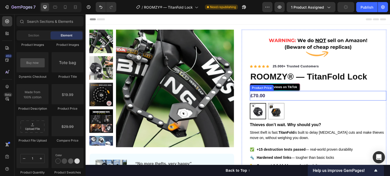
click at [310, 94] on div "£70.00" at bounding box center [318, 96] width 137 height 10
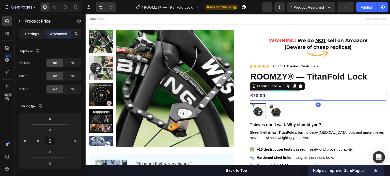
click at [36, 33] on p "Settings" at bounding box center [32, 33] width 14 height 5
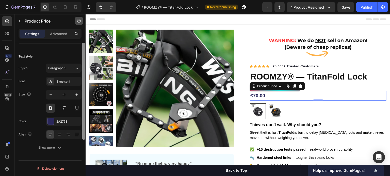
scroll to position [0, 0]
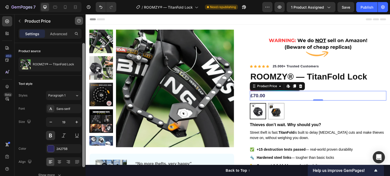
drag, startPoint x: 84, startPoint y: 57, endPoint x: 79, endPoint y: 21, distance: 36.1
click at [79, 21] on div "Sections(18) Elements(84) Section Element Hero Section Product Detail Brands Tr…" at bounding box center [49, 95] width 71 height 162
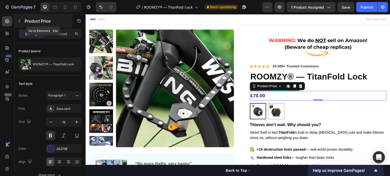
click at [20, 23] on button "button" at bounding box center [19, 21] width 8 height 8
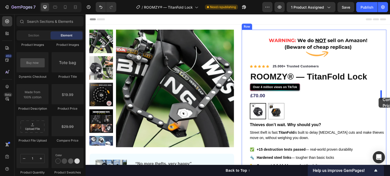
drag, startPoint x: 152, startPoint y: 144, endPoint x: 378, endPoint y: 98, distance: 230.5
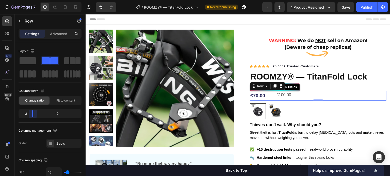
drag, startPoint x: 51, startPoint y: 112, endPoint x: 27, endPoint y: 114, distance: 23.7
click at [27, 0] on body "7 Version history / ROOMZY® — TitanFold Lock Need republishing Preview 1 produc…" at bounding box center [195, 0] width 390 height 0
click at [53, 112] on div "10" at bounding box center [58, 113] width 43 height 7
drag, startPoint x: 34, startPoint y: 116, endPoint x: 28, endPoint y: 116, distance: 6.1
click at [28, 0] on body "7 Version history / ROOMZY® — TitanFold Lock Need republishing Preview 1 produc…" at bounding box center [195, 0] width 390 height 0
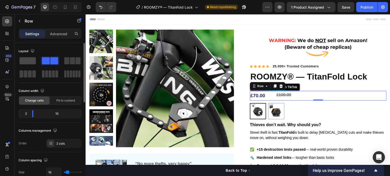
click at [33, 59] on span at bounding box center [28, 60] width 16 height 7
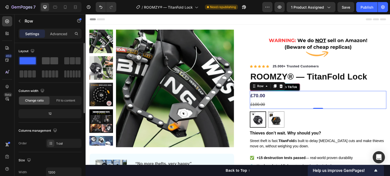
click at [46, 59] on span at bounding box center [46, 60] width 8 height 7
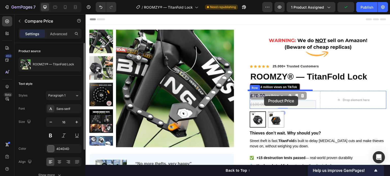
drag, startPoint x: 261, startPoint y: 96, endPoint x: 264, endPoint y: 96, distance: 3.8
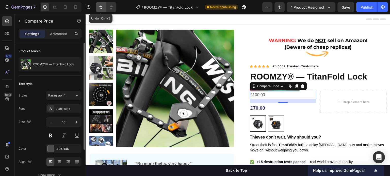
click at [99, 7] on icon "Undo/Redo" at bounding box center [100, 7] width 5 height 5
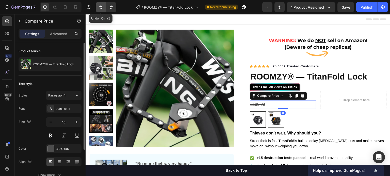
click at [99, 7] on icon "Undo/Redo" at bounding box center [100, 7] width 5 height 5
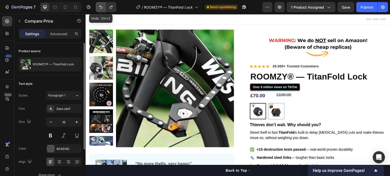
click at [99, 7] on icon "Undo/Redo" at bounding box center [100, 7] width 5 height 5
click at [102, 6] on icon "Undo/Redo" at bounding box center [100, 7] width 5 height 5
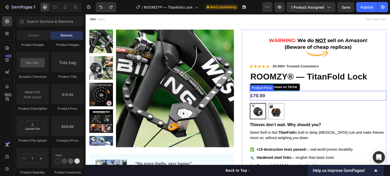
click at [264, 96] on div "£70.00" at bounding box center [318, 96] width 137 height 10
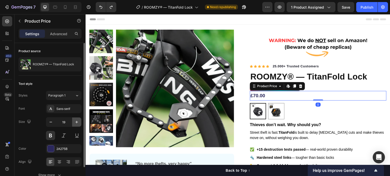
click at [75, 120] on icon "button" at bounding box center [76, 122] width 5 height 5
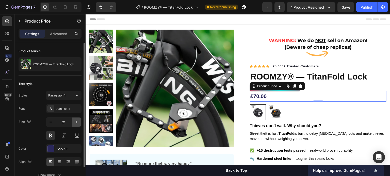
click at [75, 120] on icon "button" at bounding box center [76, 122] width 5 height 5
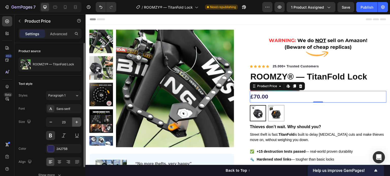
click at [75, 120] on icon "button" at bounding box center [76, 122] width 5 height 5
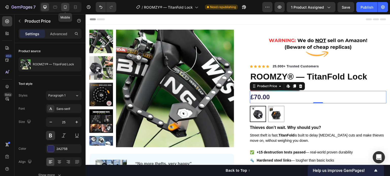
click at [67, 8] on icon at bounding box center [65, 7] width 5 height 5
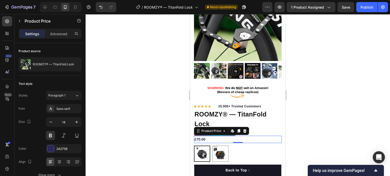
scroll to position [152, 0]
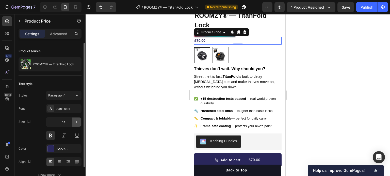
click at [76, 124] on icon "button" at bounding box center [76, 122] width 5 height 5
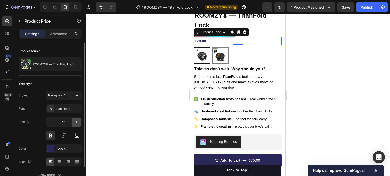
click at [76, 124] on icon "button" at bounding box center [76, 122] width 5 height 5
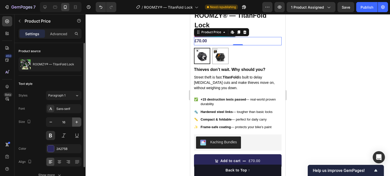
click at [76, 124] on icon "button" at bounding box center [76, 122] width 5 height 5
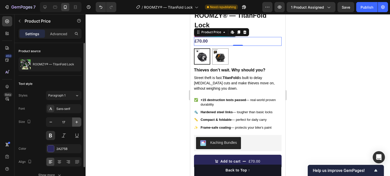
click at [76, 124] on icon "button" at bounding box center [76, 122] width 5 height 5
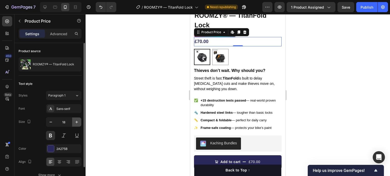
click at [76, 124] on icon "button" at bounding box center [76, 122] width 5 height 5
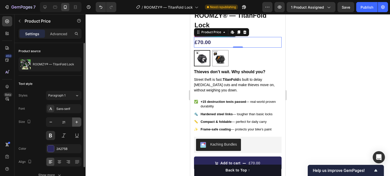
click at [76, 124] on icon "button" at bounding box center [76, 122] width 5 height 5
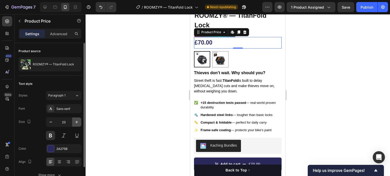
click at [78, 119] on button "button" at bounding box center [76, 122] width 9 height 9
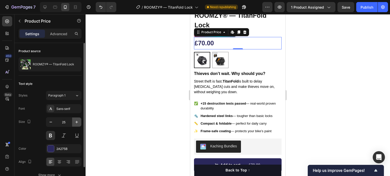
click at [78, 119] on button "button" at bounding box center [76, 122] width 9 height 9
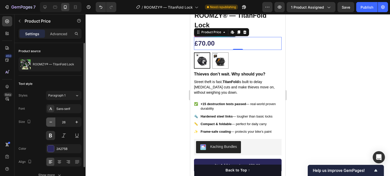
click at [47, 121] on button "button" at bounding box center [50, 122] width 9 height 9
type input "25"
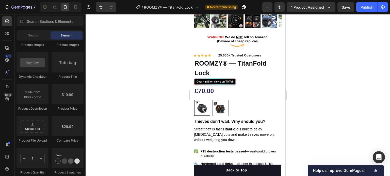
scroll to position [94, 0]
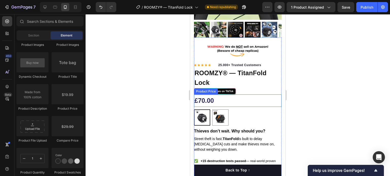
click at [219, 95] on div "£70.00" at bounding box center [238, 101] width 88 height 12
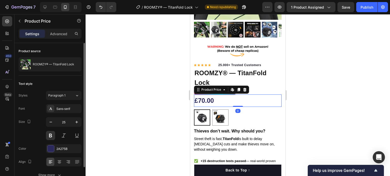
click at [62, 82] on div "Text style" at bounding box center [50, 84] width 63 height 8
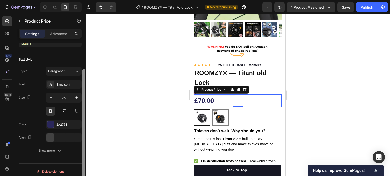
scroll to position [27, 0]
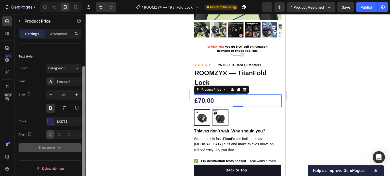
drag, startPoint x: 83, startPoint y: 84, endPoint x: 80, endPoint y: 150, distance: 65.5
click at [80, 150] on div "Product source ROOMZY® — TitanFold Lock Text style Styles Paragraph 1 Font Sans…" at bounding box center [49, 117] width 71 height 148
click at [70, 149] on button "Show more" at bounding box center [50, 147] width 63 height 9
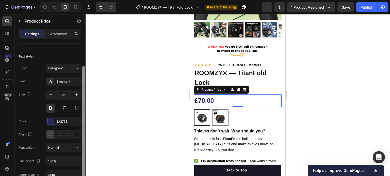
scroll to position [94, 0]
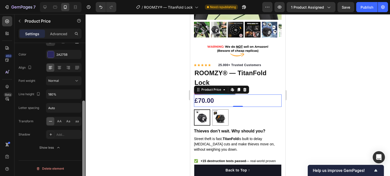
drag, startPoint x: 85, startPoint y: 143, endPoint x: 83, endPoint y: 159, distance: 15.9
click at [83, 159] on div at bounding box center [84, 117] width 4 height 148
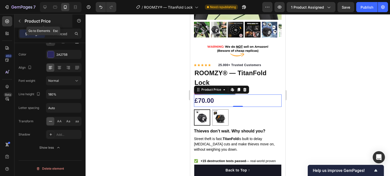
click at [18, 26] on div "Product Price" at bounding box center [43, 20] width 58 height 13
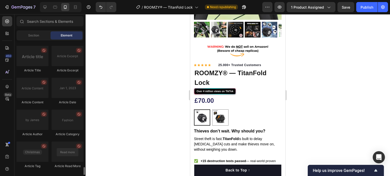
scroll to position [1369, 0]
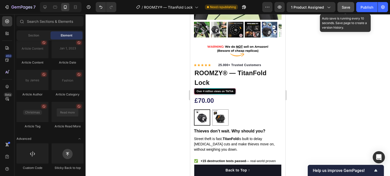
click at [349, 10] on button "Save" at bounding box center [345, 7] width 17 height 10
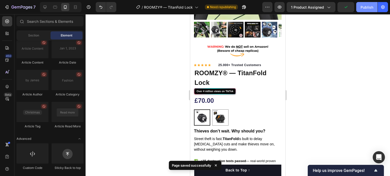
click at [364, 8] on div "Publish" at bounding box center [366, 7] width 13 height 5
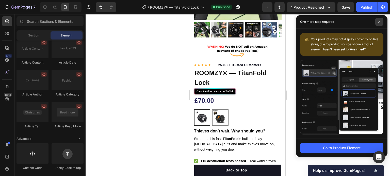
click at [381, 22] on span at bounding box center [379, 22] width 8 height 8
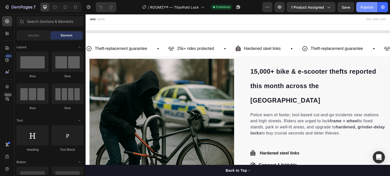
click at [364, 6] on div "Publish" at bounding box center [366, 7] width 13 height 5
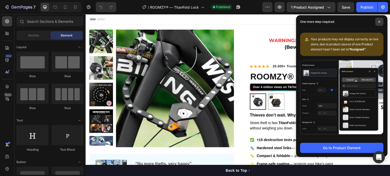
click at [380, 21] on icon at bounding box center [379, 22] width 3 height 3
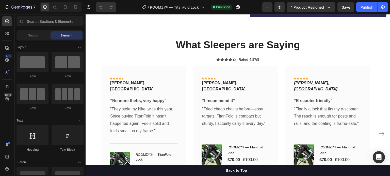
scroll to position [791, 0]
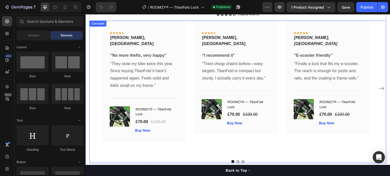
click at [378, 86] on icon "Carousel Next Arrow" at bounding box center [381, 89] width 6 height 6
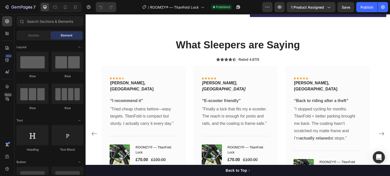
scroll to position [736, 0]
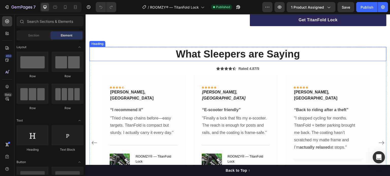
click at [219, 51] on strong "What Sleepers are Saying" at bounding box center [238, 53] width 124 height 11
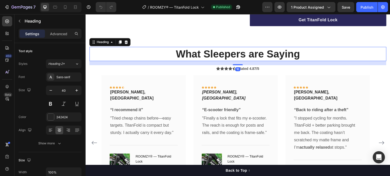
scroll to position [741, 0]
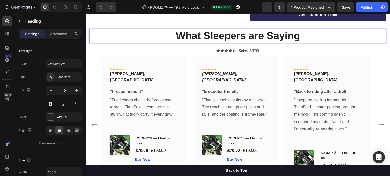
click at [219, 41] on strong "What Sleepers are Saying" at bounding box center [238, 35] width 124 height 11
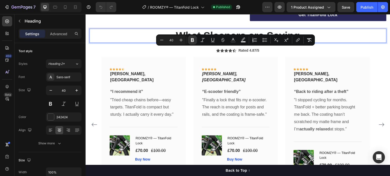
click at [220, 41] on strong "What Sleepers are Saying" at bounding box center [238, 35] width 124 height 11
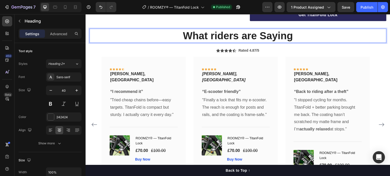
click at [220, 41] on strong "What riders are Saying" at bounding box center [238, 35] width 110 height 11
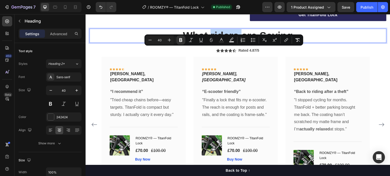
click at [220, 41] on strong "What riders are Saying" at bounding box center [238, 35] width 110 height 11
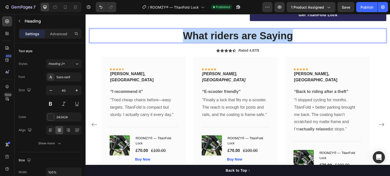
click at [220, 41] on strong "What riders are Saying" at bounding box center [238, 35] width 110 height 11
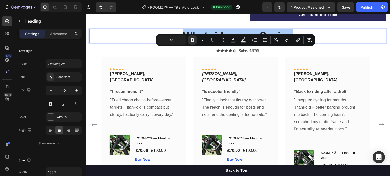
click at [302, 42] on div "Minus 40 Plus Bold Italic Underline Strikethrough Text Color Text Background Co…" at bounding box center [235, 40] width 157 height 9
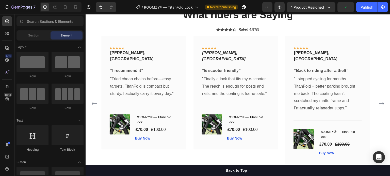
scroll to position [756, 0]
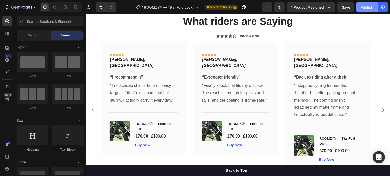
click at [358, 10] on button "Publish" at bounding box center [366, 7] width 21 height 10
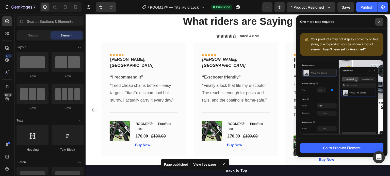
click at [379, 22] on icon at bounding box center [379, 22] width 2 height 2
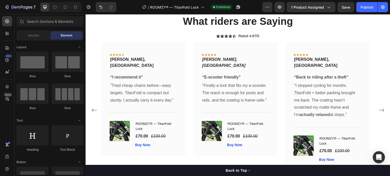
drag, startPoint x: 387, startPoint y: 95, endPoint x: 471, endPoint y: 20, distance: 112.7
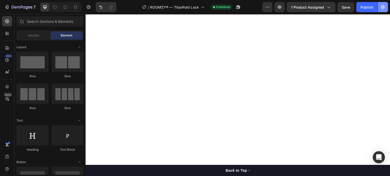
scroll to position [0, 0]
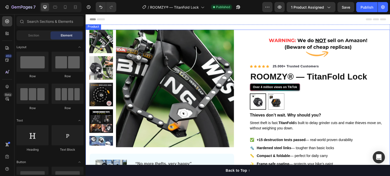
click at [237, 45] on div "Product Images Image “No more thefts, very happy” Text Block “They stole my bik…" at bounding box center [238, 132] width 304 height 205
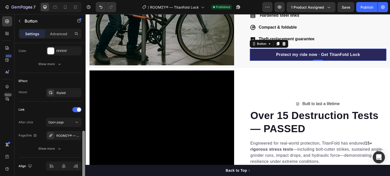
scroll to position [243, 0]
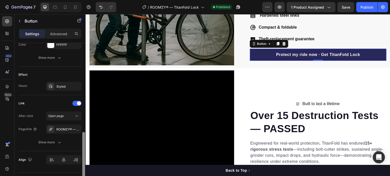
drag, startPoint x: 83, startPoint y: 65, endPoint x: 84, endPoint y: 154, distance: 89.3
click at [84, 154] on div at bounding box center [83, 159] width 3 height 54
click at [61, 128] on div "ROOMZY® — TitanFold Lock" at bounding box center [63, 129] width 15 height 5
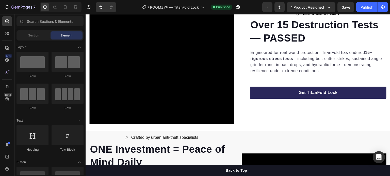
scroll to position [458, 0]
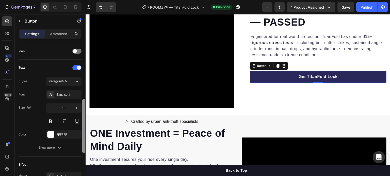
click at [83, 103] on div at bounding box center [83, 126] width 3 height 54
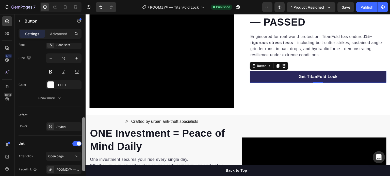
drag, startPoint x: 83, startPoint y: 103, endPoint x: 85, endPoint y: 142, distance: 38.6
click at [85, 142] on div at bounding box center [84, 117] width 4 height 148
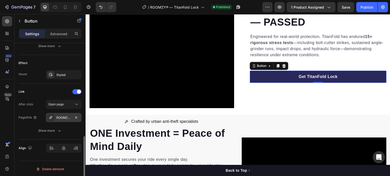
click at [60, 121] on div "ROOMZY® — TitanFold Lock" at bounding box center [64, 117] width 36 height 9
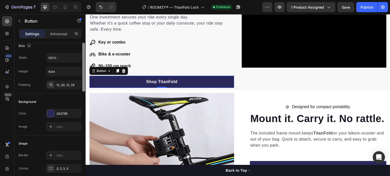
scroll to position [31, 0]
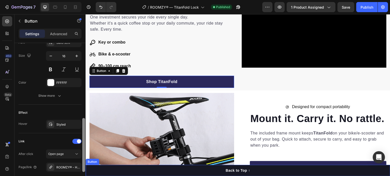
drag, startPoint x: 169, startPoint y: 104, endPoint x: 86, endPoint y: 170, distance: 105.4
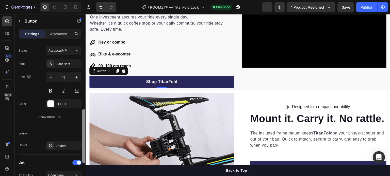
scroll to position [183, 0]
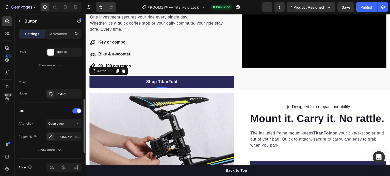
scroll to position [251, 0]
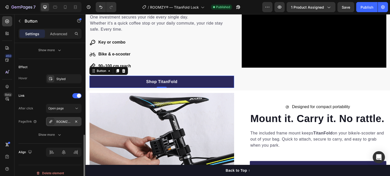
click at [63, 124] on div "ROOMZY® - HUGWRAP" at bounding box center [64, 121] width 36 height 9
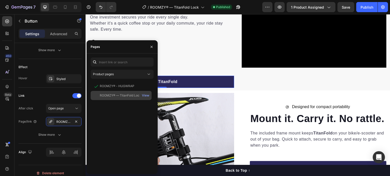
click at [120, 92] on div "ROOMZY® — TitanFold Lock View" at bounding box center [121, 95] width 61 height 9
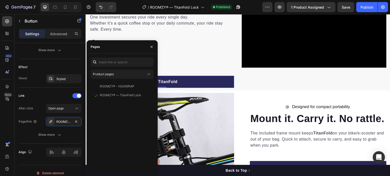
click at [121, 123] on div "ROOMZY® - HUGWRAP View ROOMZY® — TitanFold Lock View" at bounding box center [122, 126] width 63 height 88
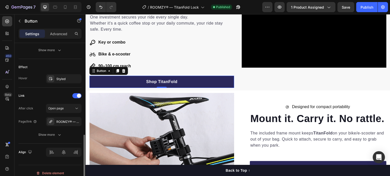
click at [32, 127] on div "After click Open page Page/link ROOMZY® — TitanFold Lock Show more" at bounding box center [50, 122] width 63 height 36
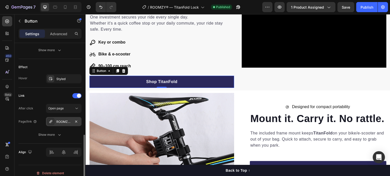
click at [58, 120] on div "ROOMZY® — TitanFold Lock" at bounding box center [63, 122] width 15 height 5
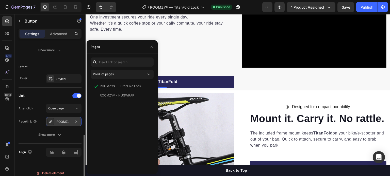
click at [58, 120] on div "ROOMZY® — TitanFold Lock" at bounding box center [63, 122] width 15 height 5
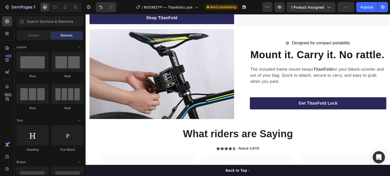
scroll to position [776, 0]
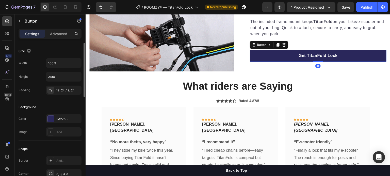
click at [76, 103] on div "Background" at bounding box center [50, 107] width 63 height 8
click at [84, 96] on div at bounding box center [83, 70] width 3 height 54
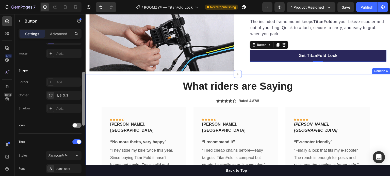
scroll to position [180, 0]
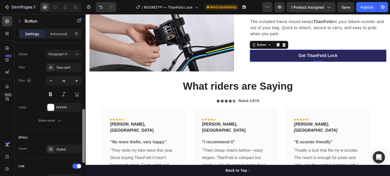
drag, startPoint x: 84, startPoint y: 96, endPoint x: 84, endPoint y: 162, distance: 66.2
click at [84, 162] on div at bounding box center [83, 136] width 3 height 54
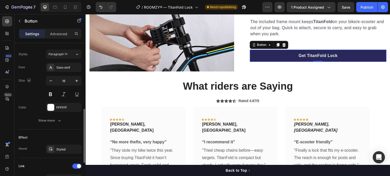
click at [60, 132] on div "Effect Hover Styled" at bounding box center [50, 144] width 63 height 29
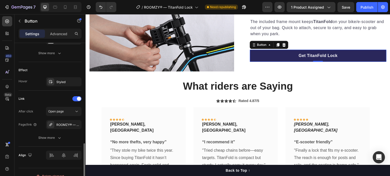
scroll to position [255, 0]
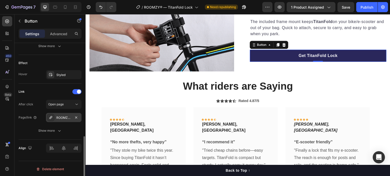
click at [60, 118] on div "ROOMZY® — TitanFold Lock" at bounding box center [63, 118] width 15 height 5
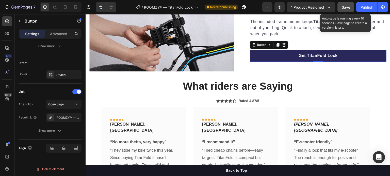
click at [352, 9] on button "Save" at bounding box center [345, 7] width 17 height 10
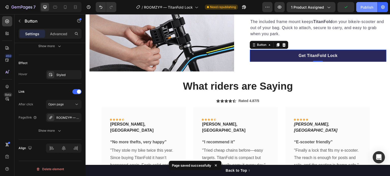
click at [363, 9] on div "Publish" at bounding box center [366, 7] width 13 height 5
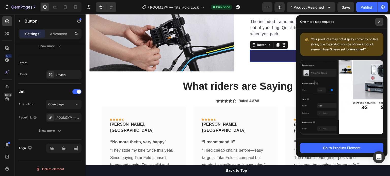
click at [379, 19] on span at bounding box center [379, 22] width 8 height 8
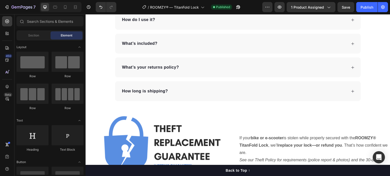
scroll to position [1507, 0]
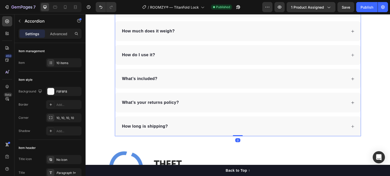
click at [304, 104] on div "What’s your returns policy?" at bounding box center [234, 103] width 226 height 8
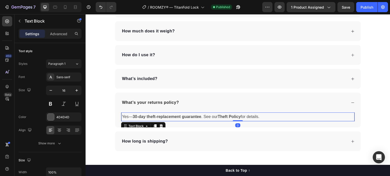
click at [307, 116] on p "Yes— 30-day theft-replacement guarantee . See our Theft Policy for details." at bounding box center [238, 116] width 232 height 7
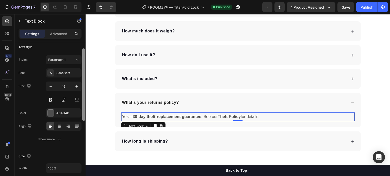
scroll to position [10, 0]
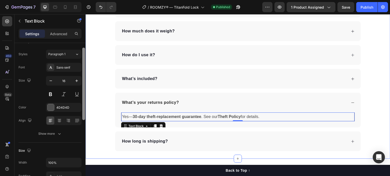
drag, startPoint x: 169, startPoint y: 130, endPoint x: 87, endPoint y: 144, distance: 83.9
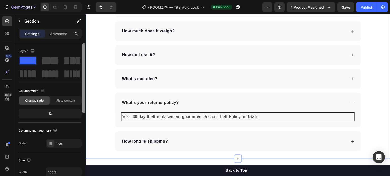
scroll to position [0, 0]
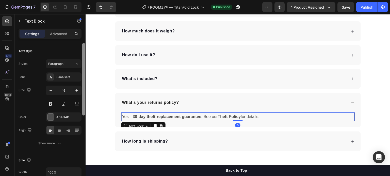
click at [21, 103] on div "Size 16" at bounding box center [50, 97] width 63 height 23
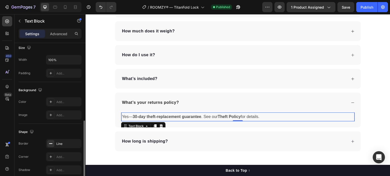
scroll to position [128, 0]
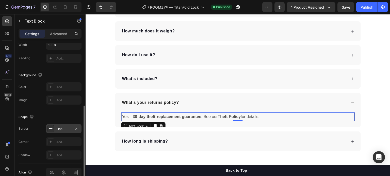
click at [52, 129] on rect at bounding box center [50, 129] width 3 height 1
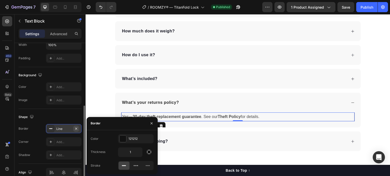
click at [75, 130] on icon "button" at bounding box center [76, 129] width 4 height 4
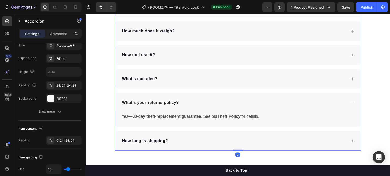
scroll to position [0, 0]
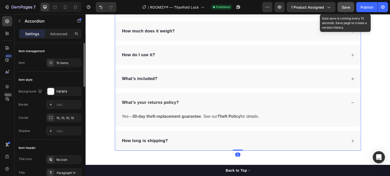
click at [346, 9] on div "Save" at bounding box center [346, 7] width 8 height 5
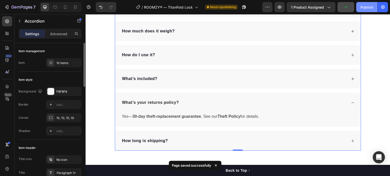
click at [368, 10] on button "Publish" at bounding box center [366, 7] width 21 height 10
